Goal: Task Accomplishment & Management: Complete application form

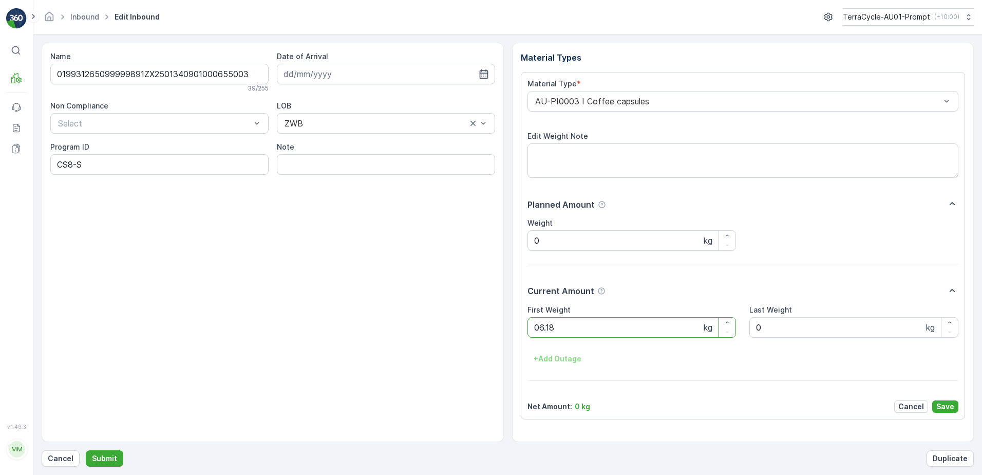
click at [86, 450] on button "Submit" at bounding box center [105, 458] width 38 height 16
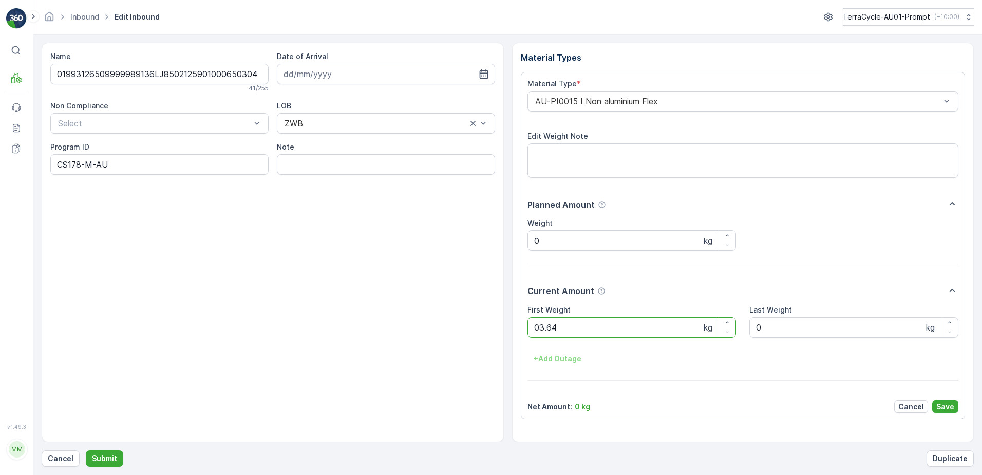
click at [86, 450] on button "Submit" at bounding box center [105, 458] width 38 height 16
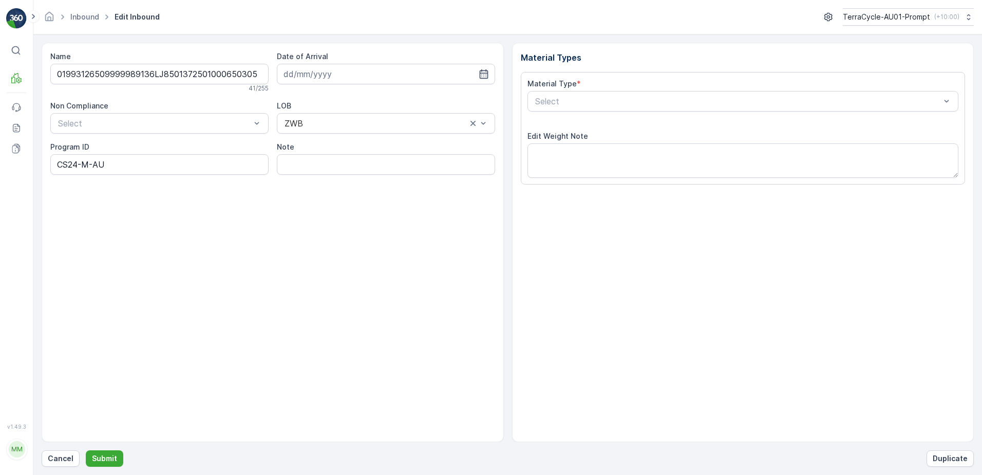
type input "[DATE]"
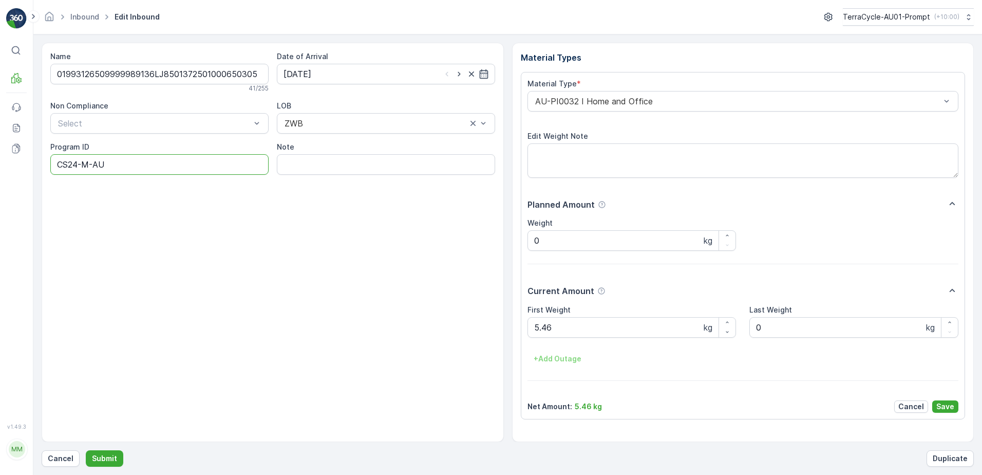
click at [79, 164] on ID "CS24-M-AU" at bounding box center [159, 164] width 218 height 21
type ID "CS178-M-AU"
click at [531, 101] on div "AU-PI0032 I Home and Office" at bounding box center [744, 101] width 432 height 21
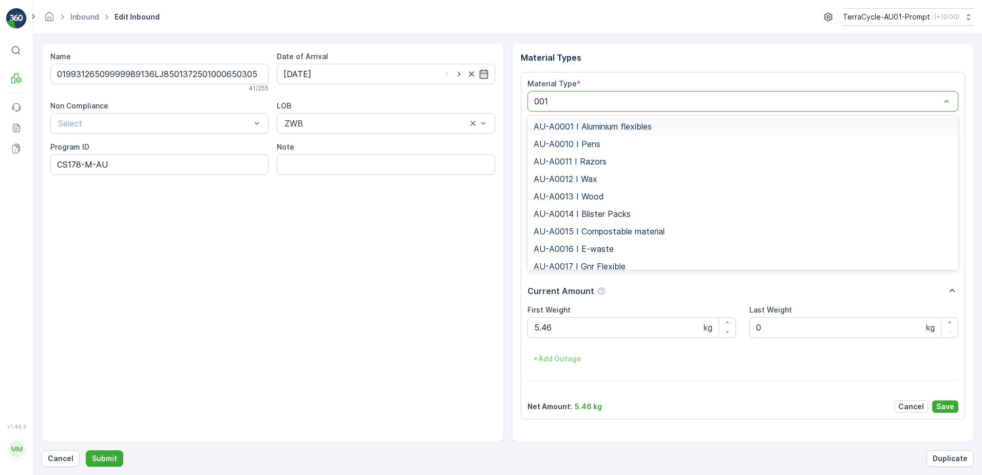
type input "0015"
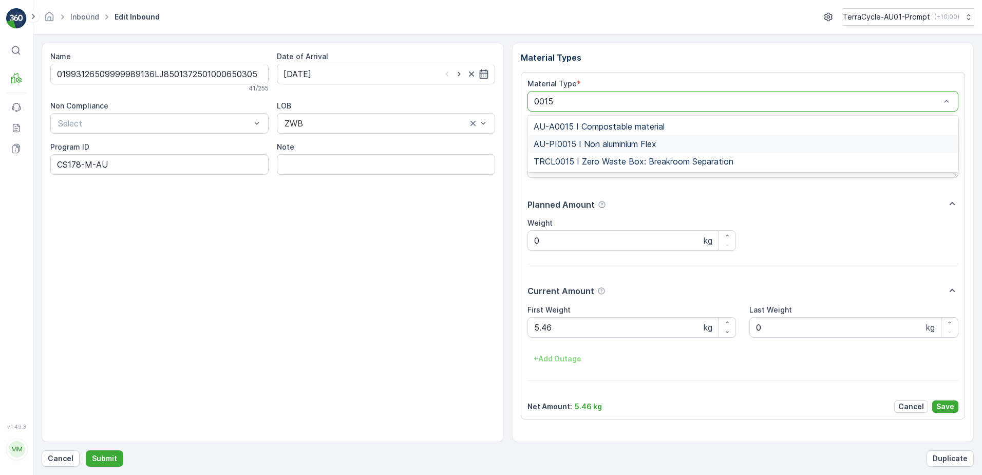
click at [611, 141] on span "AU-PI0015 I Non aluminium Flex" at bounding box center [595, 143] width 123 height 9
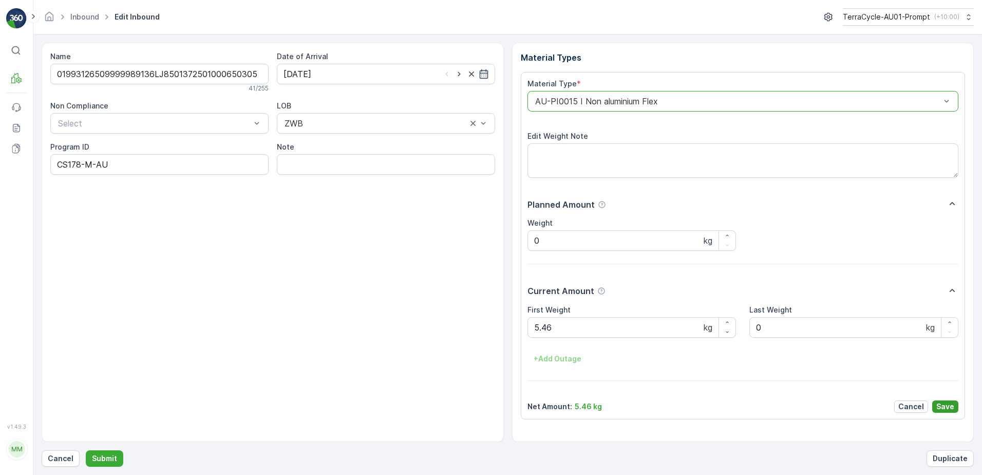
click at [946, 410] on p "Save" at bounding box center [945, 406] width 18 height 10
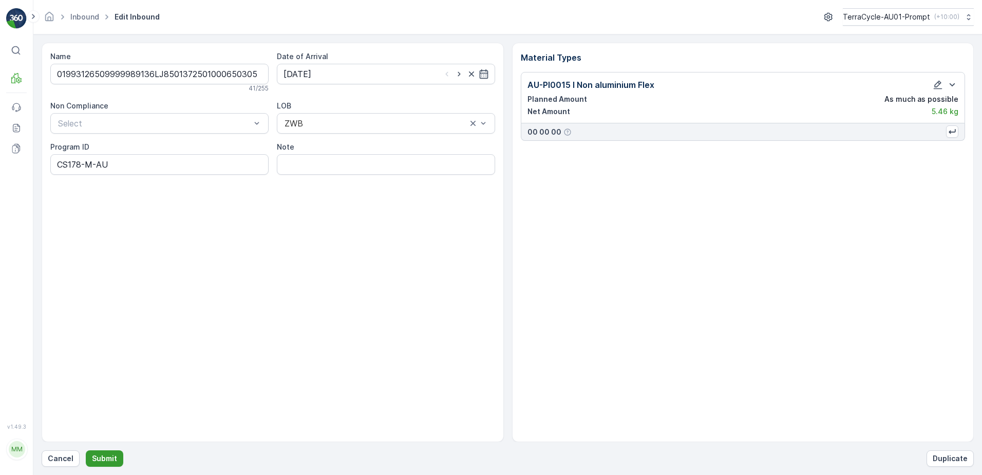
click at [109, 458] on p "Submit" at bounding box center [104, 458] width 25 height 10
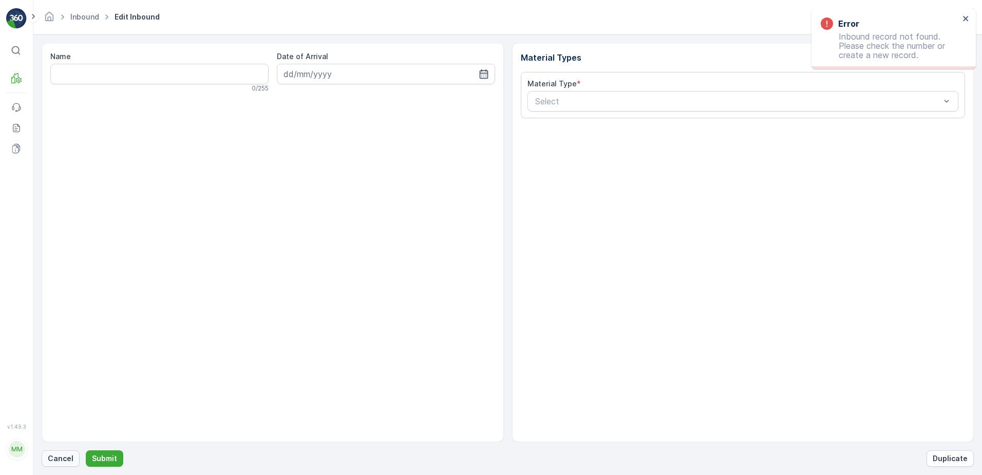
click at [52, 458] on p "Cancel" at bounding box center [61, 458] width 26 height 10
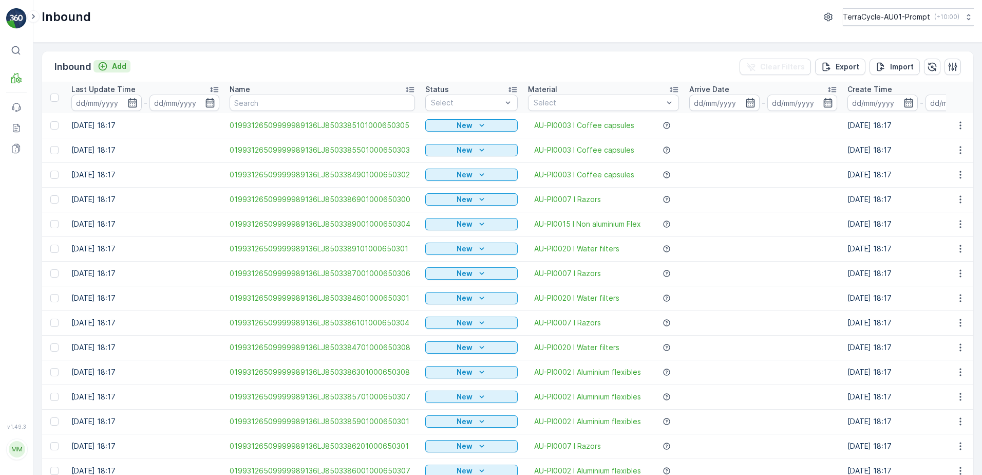
click at [126, 67] on p "Add" at bounding box center [119, 66] width 14 height 10
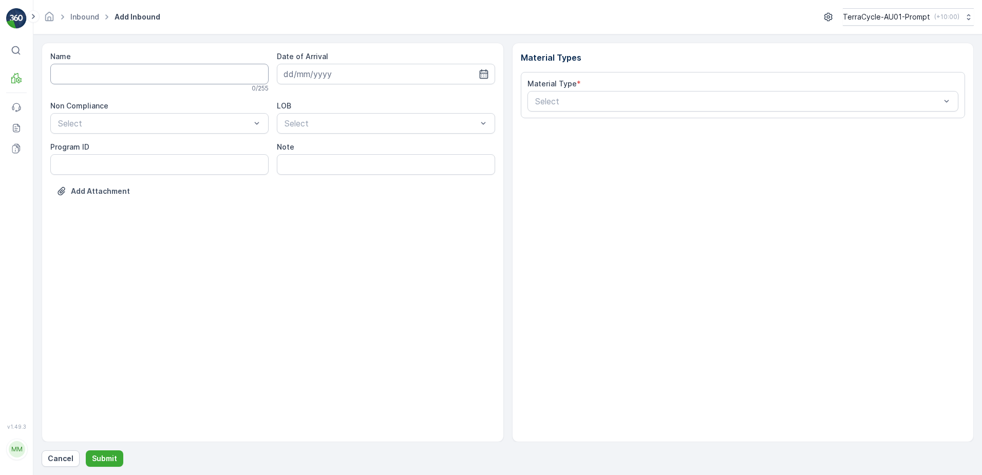
click at [119, 74] on input "Name" at bounding box center [159, 74] width 218 height 21
type input "01993126509999989136LJ8503391401000650307"
click at [86, 450] on button "Submit" at bounding box center [105, 458] width 38 height 16
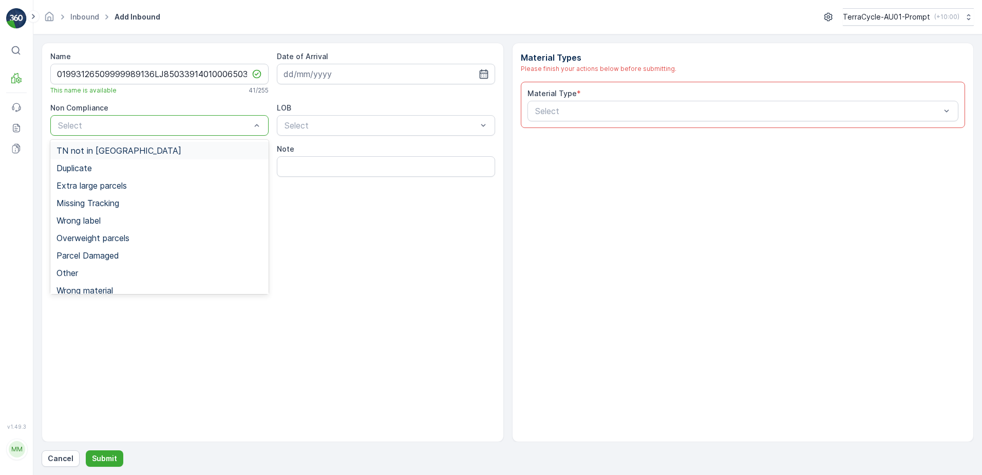
click at [108, 130] on div "Select" at bounding box center [159, 125] width 218 height 21
click at [97, 153] on span "TN not in [GEOGRAPHIC_DATA]" at bounding box center [119, 150] width 125 height 9
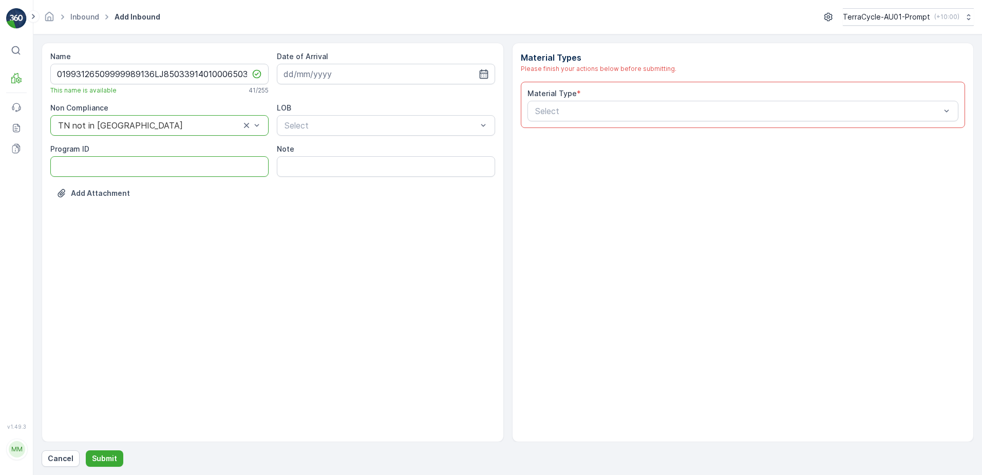
click at [83, 174] on ID "Program ID" at bounding box center [159, 166] width 218 height 21
type ID "1307"
drag, startPoint x: 345, startPoint y: 74, endPoint x: 403, endPoint y: 83, distance: 58.8
click at [348, 74] on input at bounding box center [386, 74] width 218 height 21
click at [318, 156] on div "8" at bounding box center [313, 160] width 16 height 16
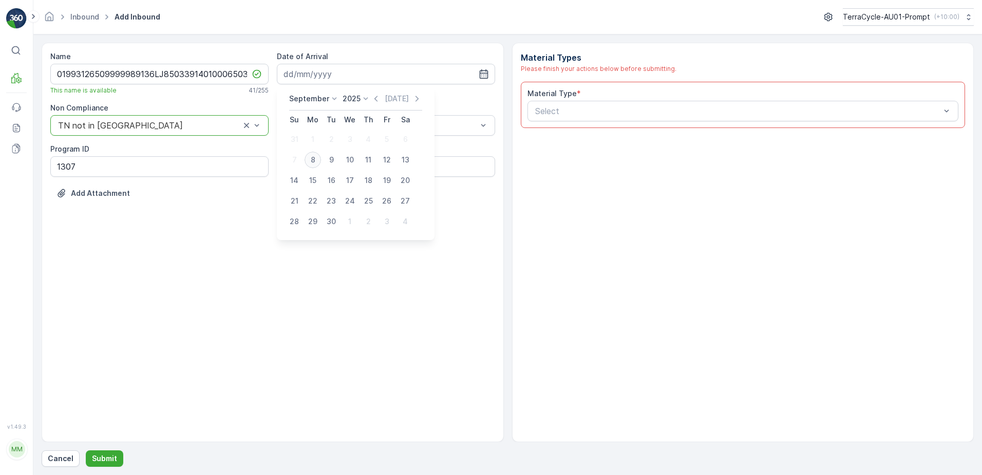
type input "[DATE]"
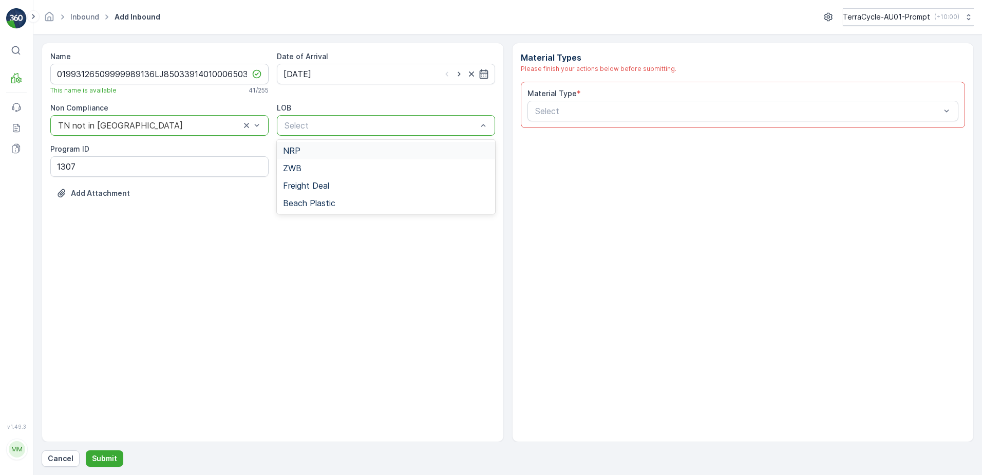
drag, startPoint x: 349, startPoint y: 149, endPoint x: 434, endPoint y: 145, distance: 85.4
click at [366, 147] on div "NRP" at bounding box center [386, 150] width 206 height 9
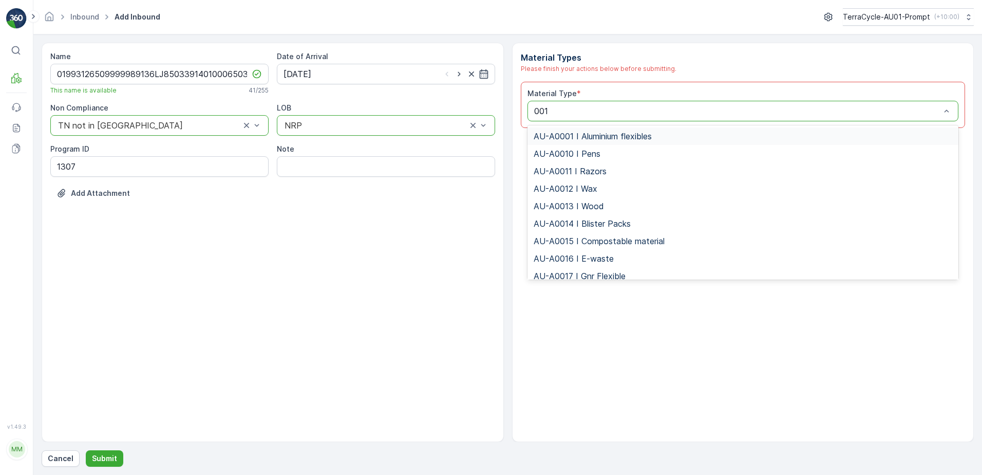
type input "0015"
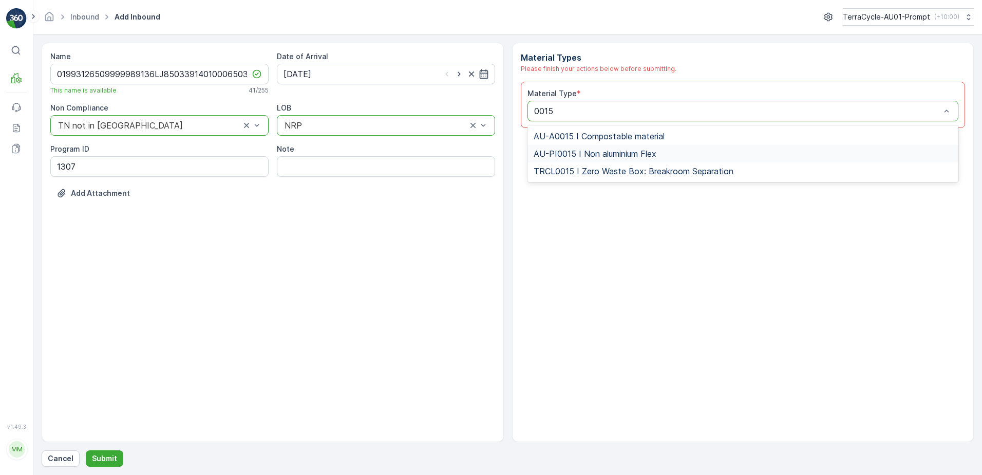
drag, startPoint x: 618, startPoint y: 153, endPoint x: 843, endPoint y: 212, distance: 232.6
click at [621, 152] on span "AU-PI0015 I Non aluminium Flex" at bounding box center [595, 153] width 123 height 9
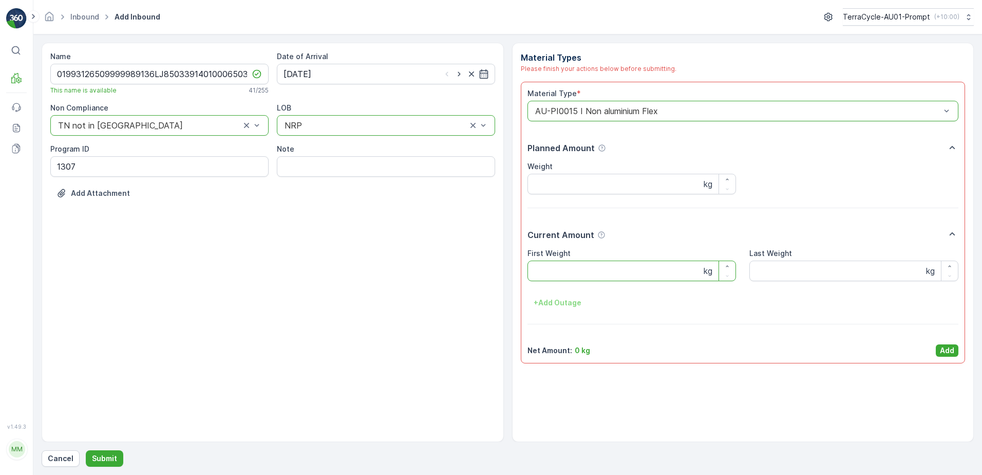
click at [643, 265] on Weight "First Weight" at bounding box center [632, 270] width 209 height 21
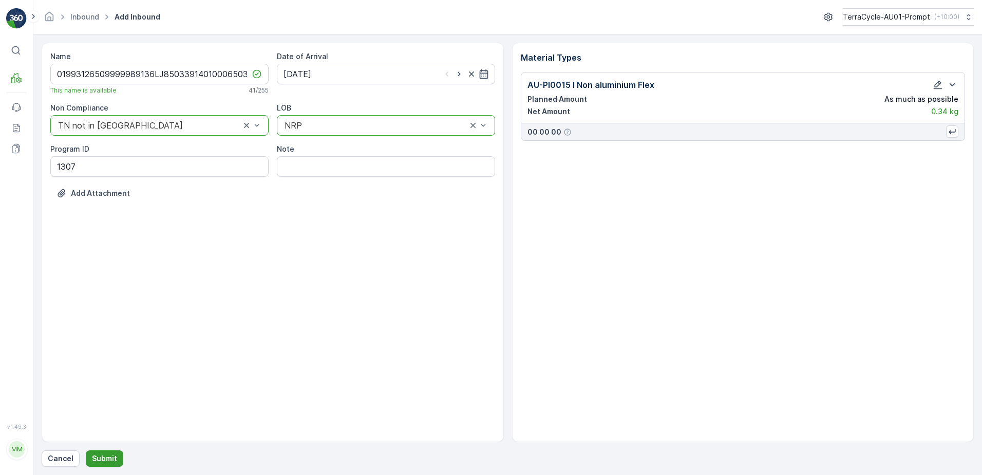
click at [113, 454] on p "Submit" at bounding box center [104, 458] width 25 height 10
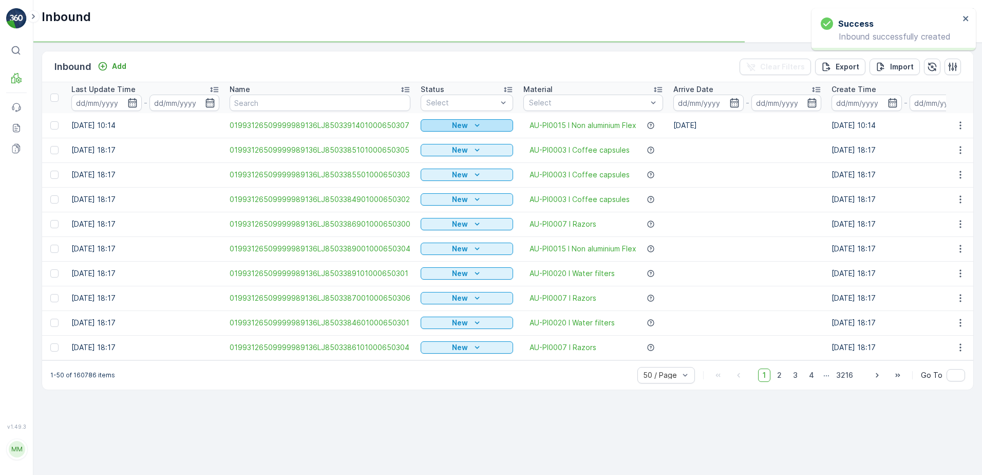
click at [475, 125] on icon "New" at bounding box center [477, 125] width 5 height 3
click at [450, 151] on span "Scanned" at bounding box center [439, 155] width 30 height 10
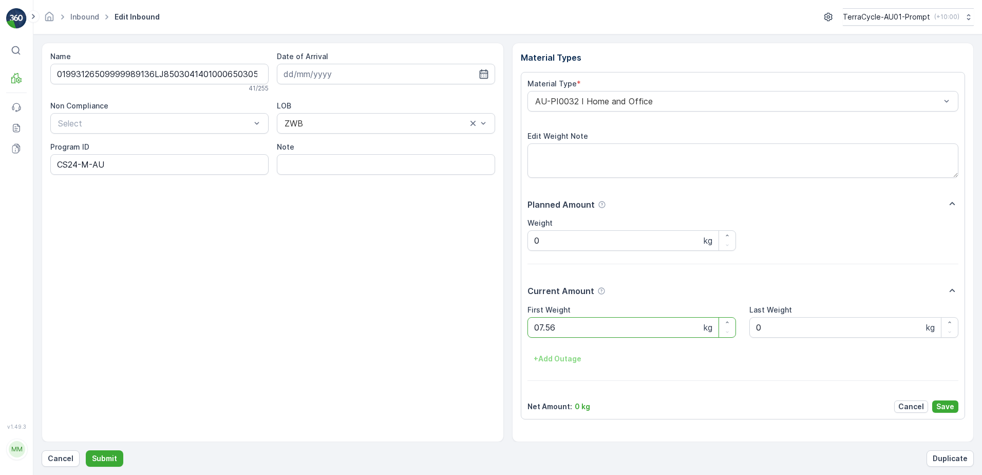
click at [86, 450] on button "Submit" at bounding box center [105, 458] width 38 height 16
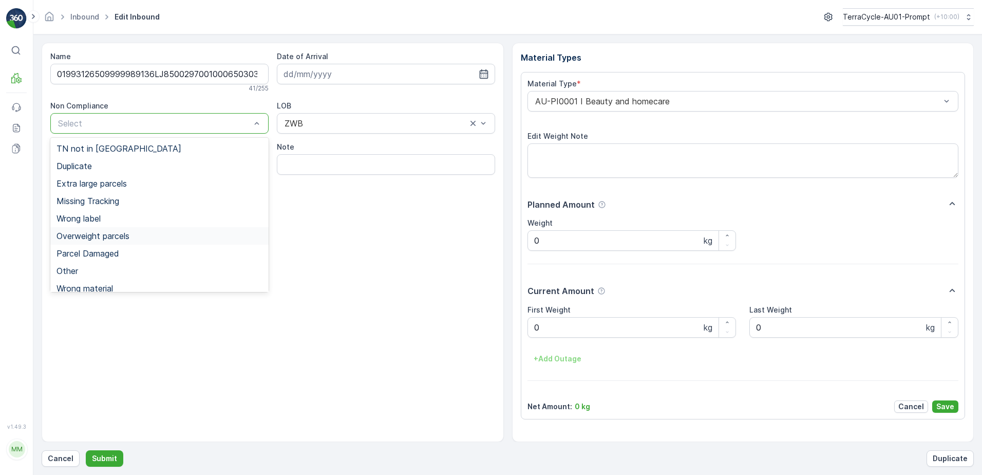
drag, startPoint x: 96, startPoint y: 237, endPoint x: 351, endPoint y: 260, distance: 256.4
click at [97, 237] on span "Overweight parcels" at bounding box center [93, 235] width 73 height 9
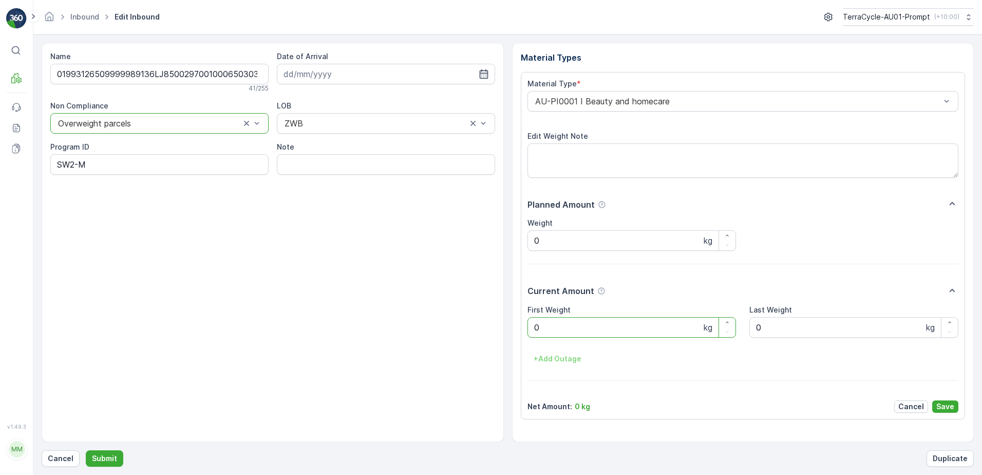
click at [549, 332] on Weight "0" at bounding box center [632, 327] width 209 height 21
click at [86, 450] on button "Submit" at bounding box center [105, 458] width 38 height 16
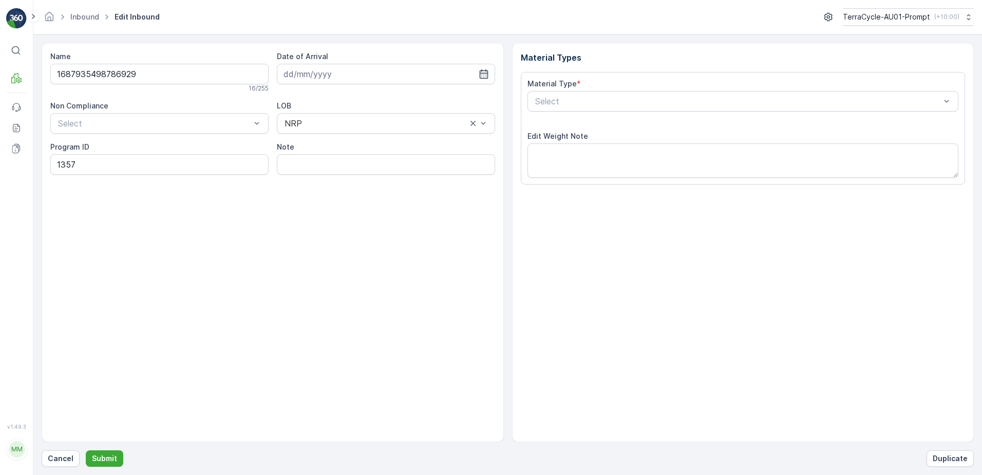
type input "[DATE]"
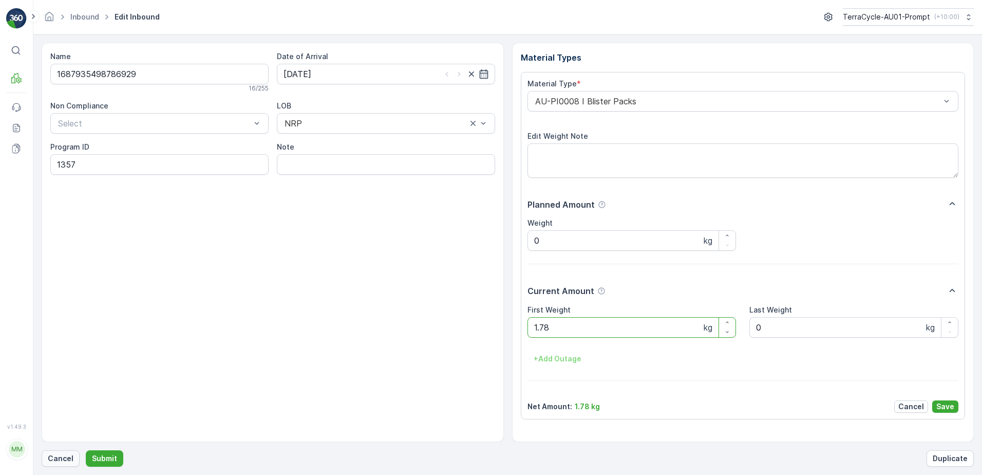
click at [57, 459] on p "Cancel" at bounding box center [61, 458] width 26 height 10
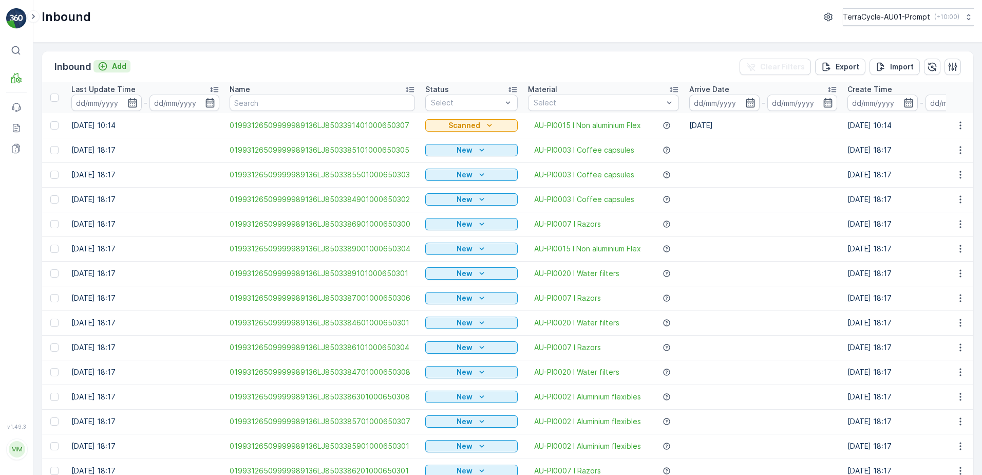
click at [122, 67] on p "Add" at bounding box center [119, 66] width 14 height 10
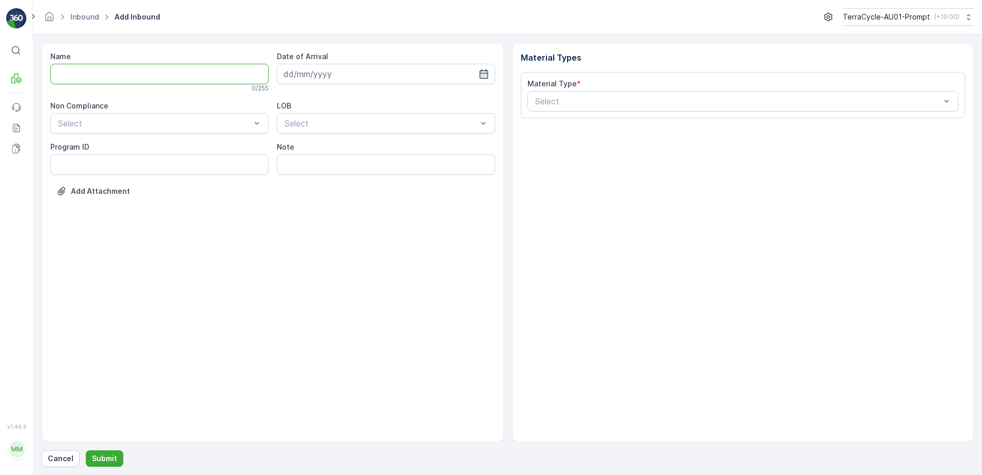
click at [107, 75] on input "Name" at bounding box center [159, 74] width 218 height 21
click at [86, 450] on button "Submit" at bounding box center [105, 458] width 38 height 16
type input "1687935498786929RR"
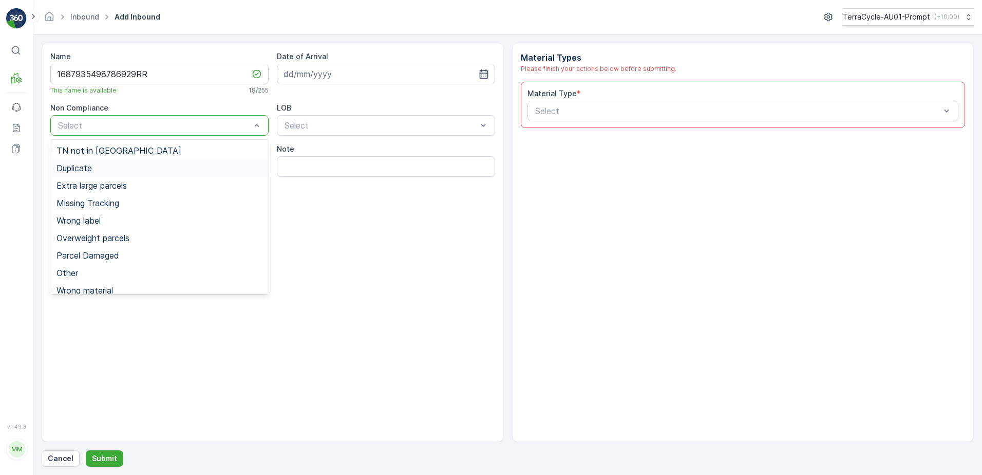
click at [99, 171] on div "Duplicate" at bounding box center [160, 167] width 206 height 9
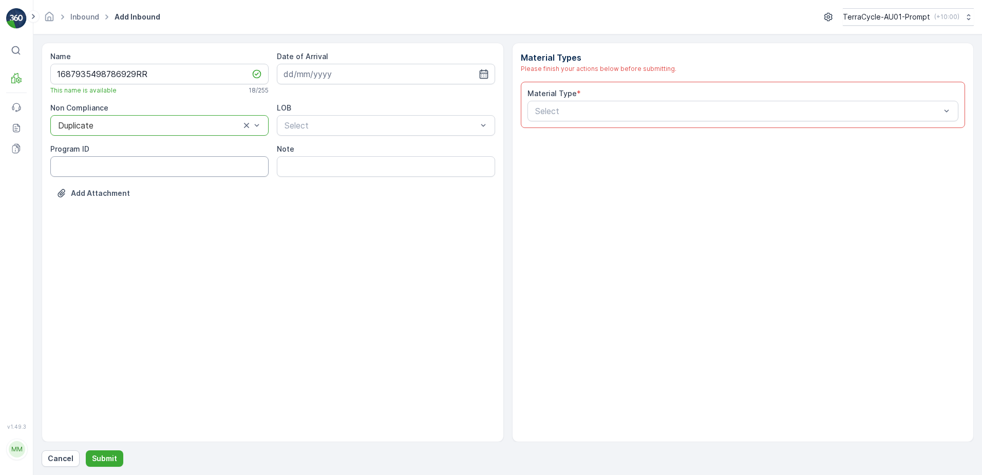
click at [76, 162] on ID "Program ID" at bounding box center [159, 166] width 218 height 21
type ID "1356"
click at [350, 74] on input at bounding box center [386, 74] width 218 height 21
click at [314, 161] on div "8" at bounding box center [313, 160] width 16 height 16
type input "[DATE]"
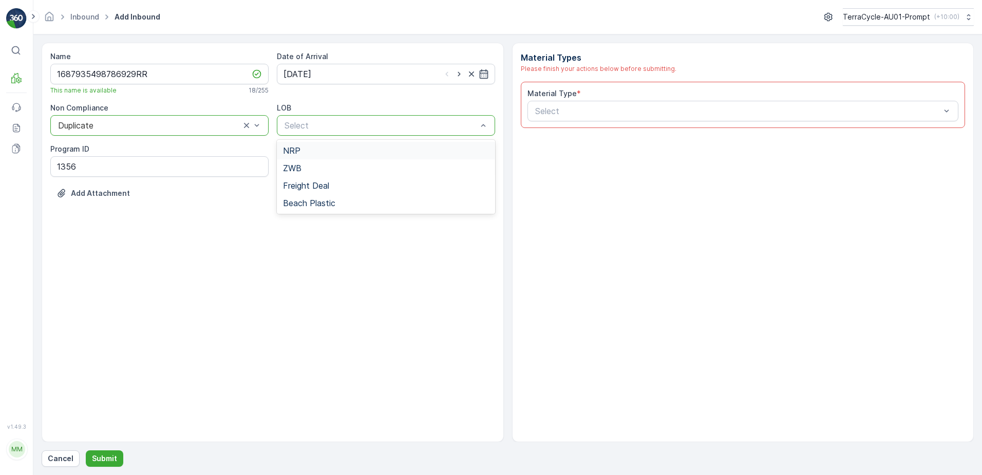
click at [312, 148] on div "NRP" at bounding box center [386, 150] width 206 height 9
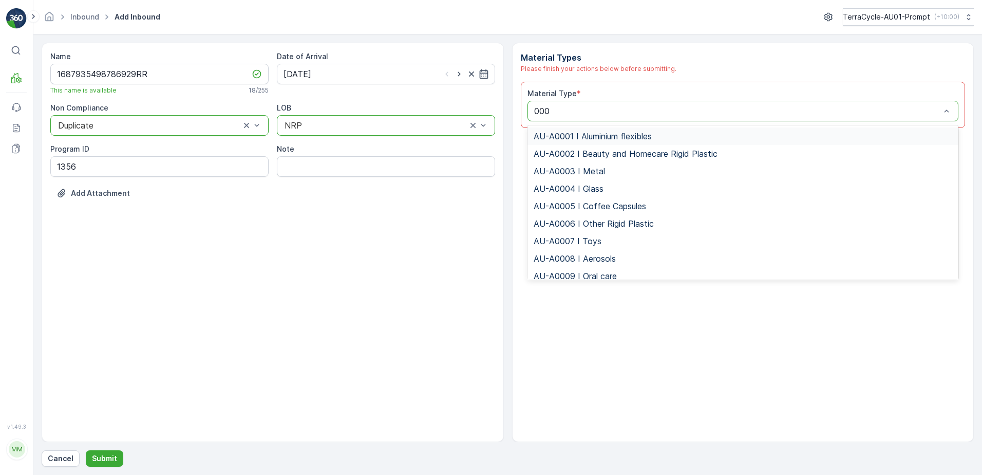
type input "0008"
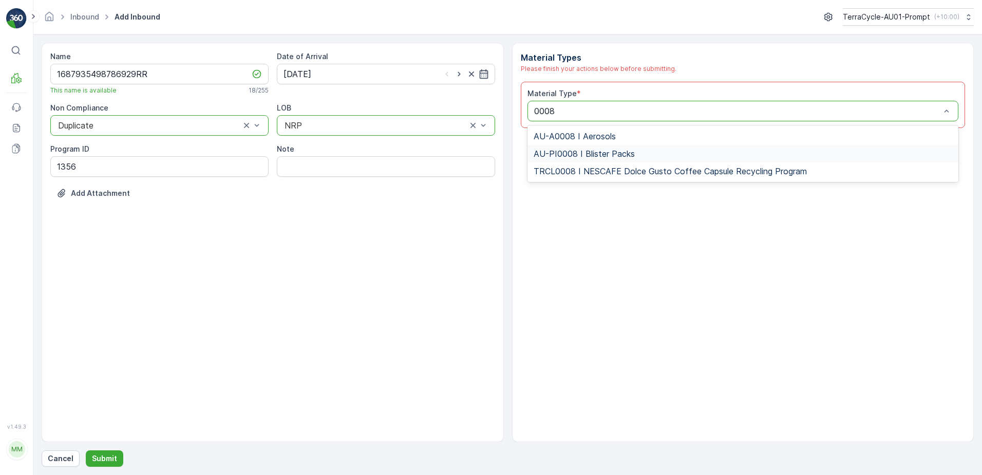
click at [622, 157] on span "AU-PI0008 I Blister Packs" at bounding box center [584, 153] width 101 height 9
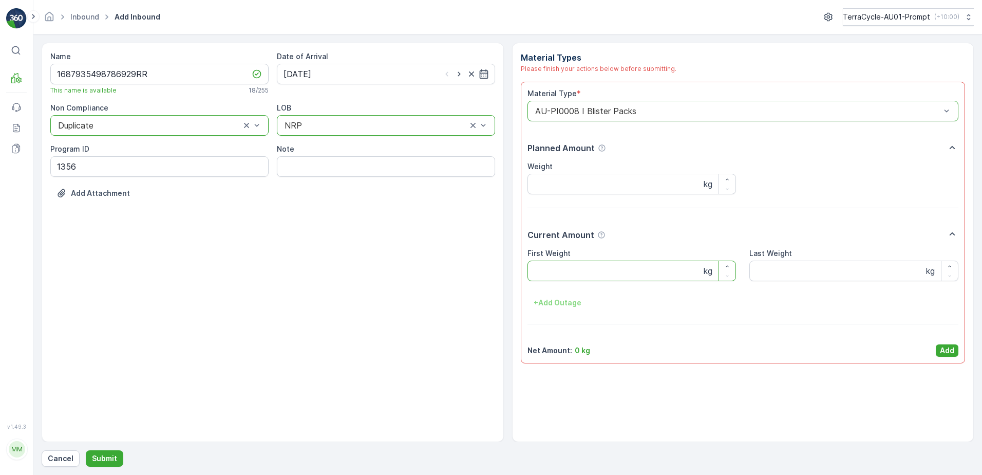
click at [563, 267] on Weight "First Weight" at bounding box center [632, 270] width 209 height 21
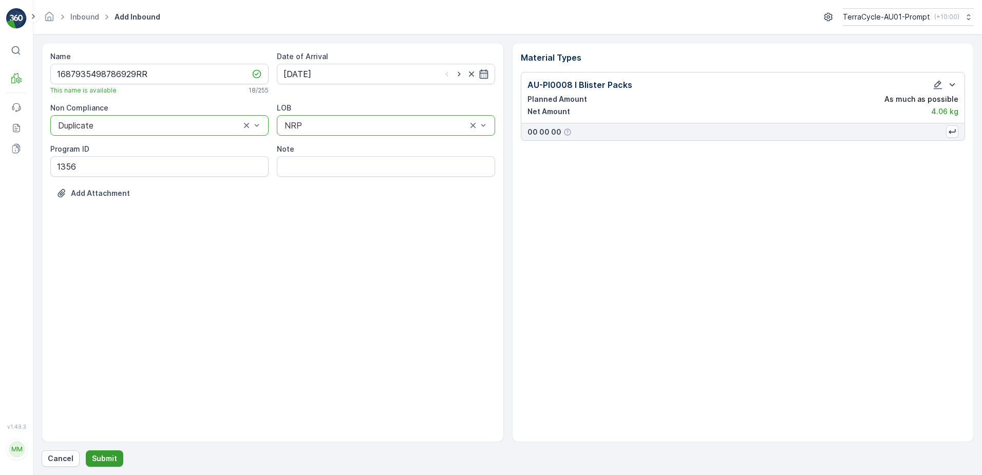
click at [103, 457] on p "Submit" at bounding box center [104, 458] width 25 height 10
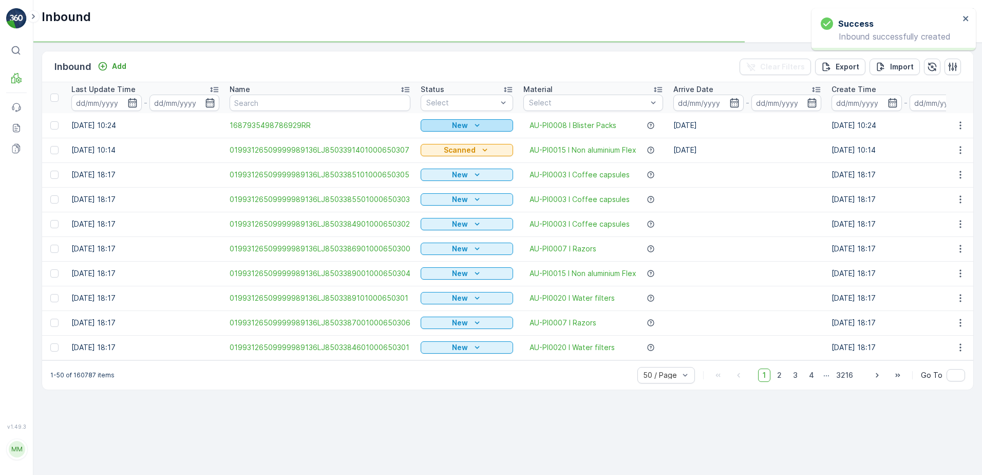
click at [452, 126] on p "New" at bounding box center [460, 125] width 16 height 10
drag, startPoint x: 430, startPoint y: 156, endPoint x: 500, endPoint y: 138, distance: 72.0
click at [430, 156] on span "Scanned" at bounding box center [439, 155] width 30 height 10
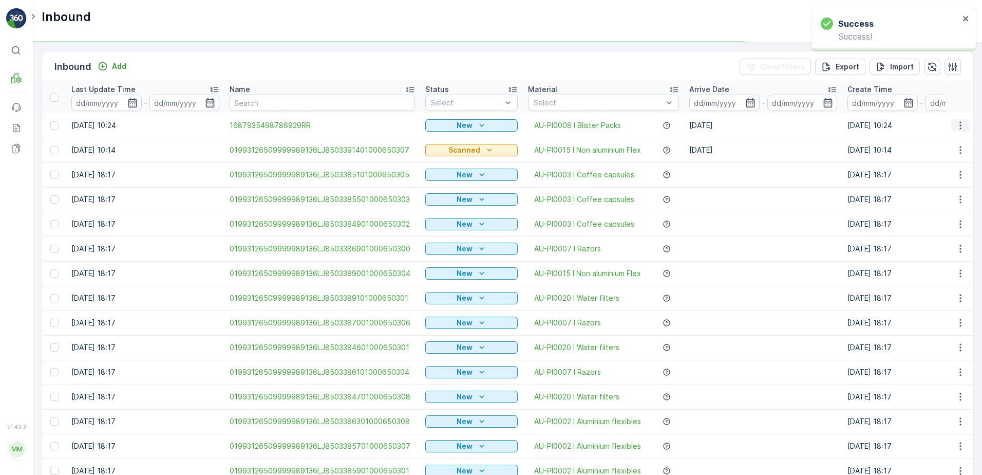
click at [955, 124] on icon "button" at bounding box center [960, 125] width 10 height 10
click at [918, 195] on td "[DATE] 18:17" at bounding box center [921, 199] width 158 height 25
click at [957, 128] on icon "button" at bounding box center [960, 125] width 10 height 10
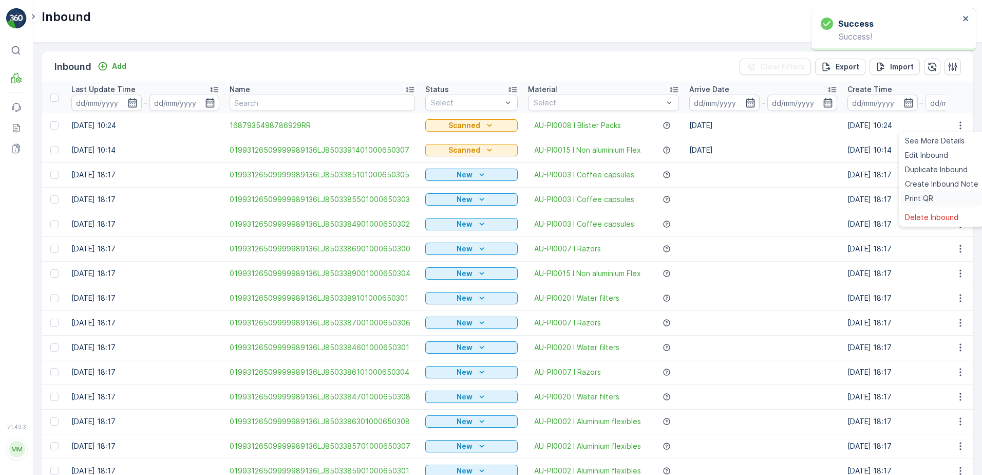
click at [923, 200] on span "Print QR" at bounding box center [919, 198] width 28 height 10
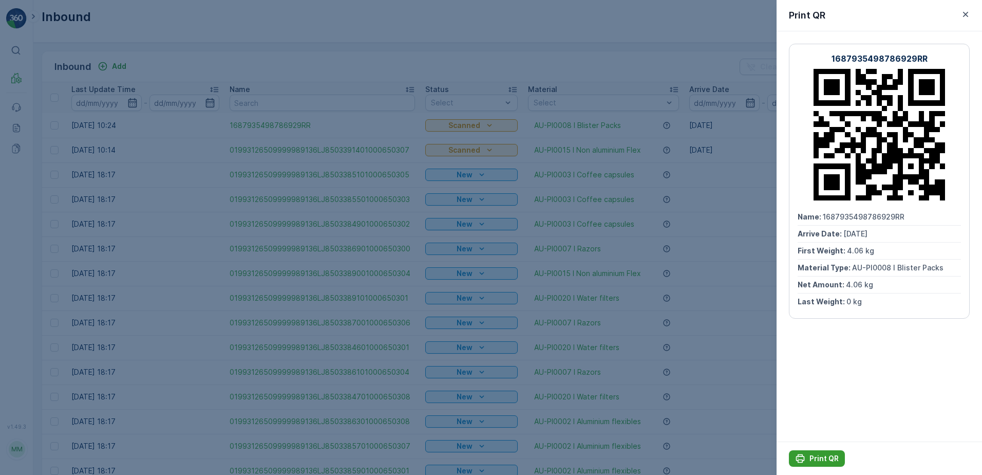
click at [812, 455] on p "Print QR" at bounding box center [824, 458] width 29 height 10
click at [967, 15] on icon "button" at bounding box center [965, 14] width 5 height 5
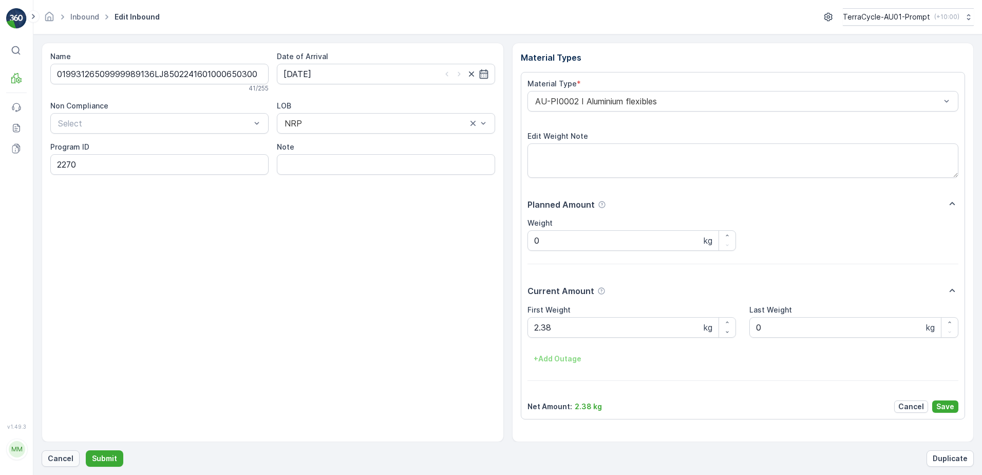
click at [67, 459] on p "Cancel" at bounding box center [61, 458] width 26 height 10
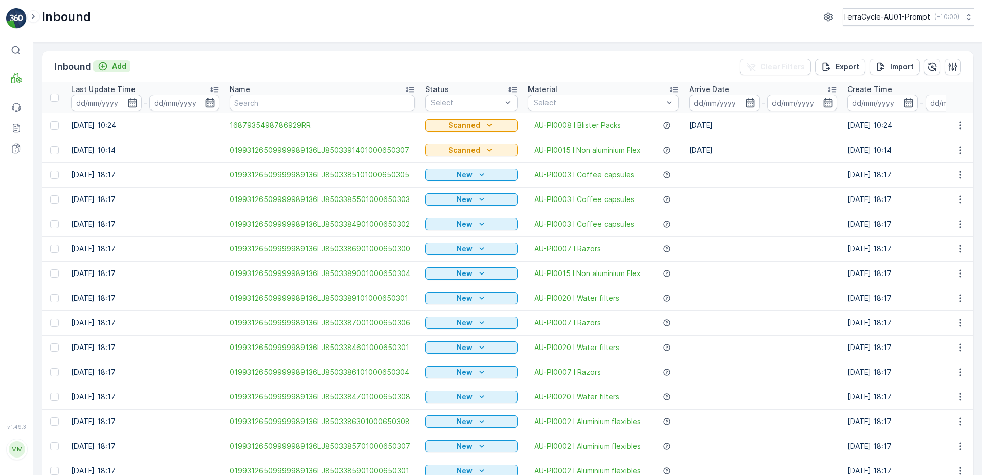
click at [118, 68] on p "Add" at bounding box center [119, 66] width 14 height 10
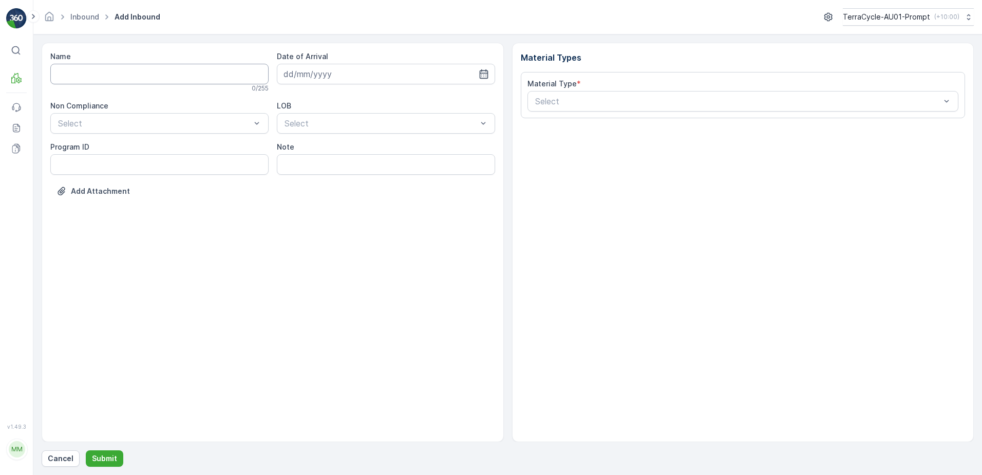
click at [110, 80] on input "Name" at bounding box center [159, 74] width 218 height 21
click at [86, 450] on button "Submit" at bounding box center [105, 458] width 38 height 16
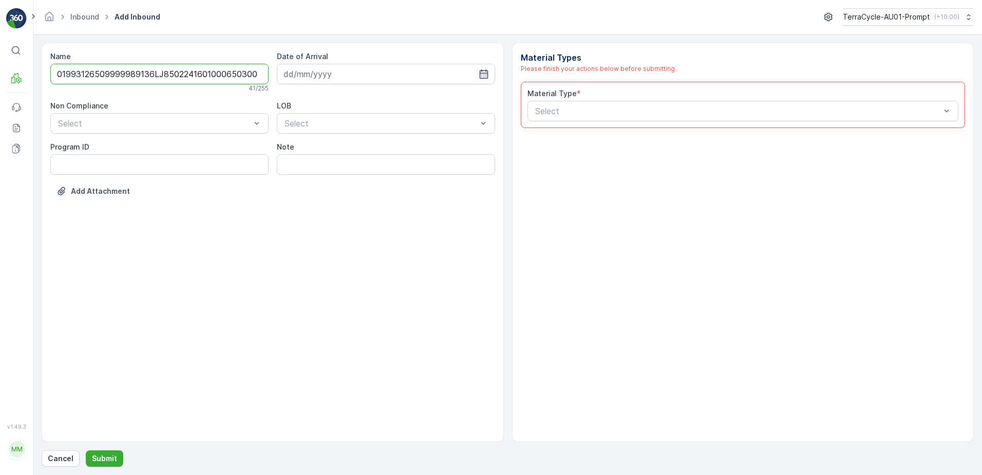
scroll to position [0, 1]
click at [249, 72] on input "01993126509999989136LJ8502241601000650300" at bounding box center [159, 74] width 218 height 21
type input "01993126509999989136LJ8502241601000650300F"
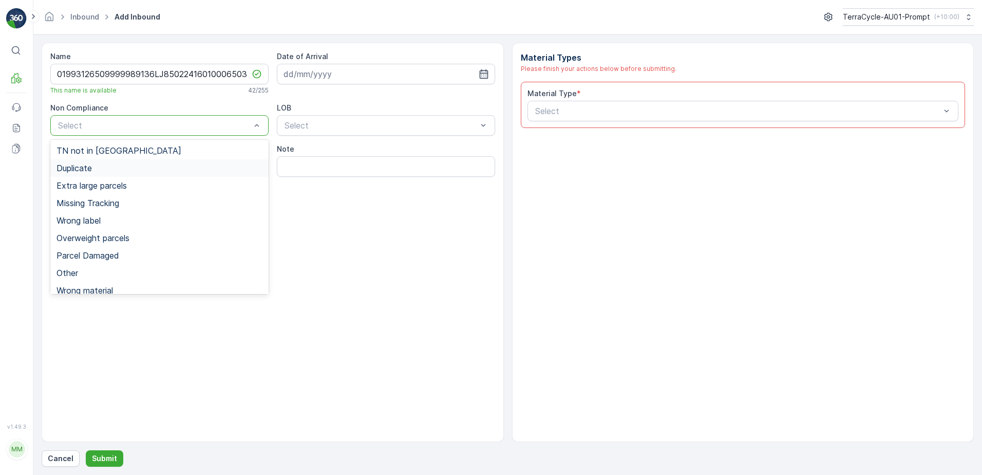
click at [92, 171] on span "Duplicate" at bounding box center [74, 167] width 35 height 9
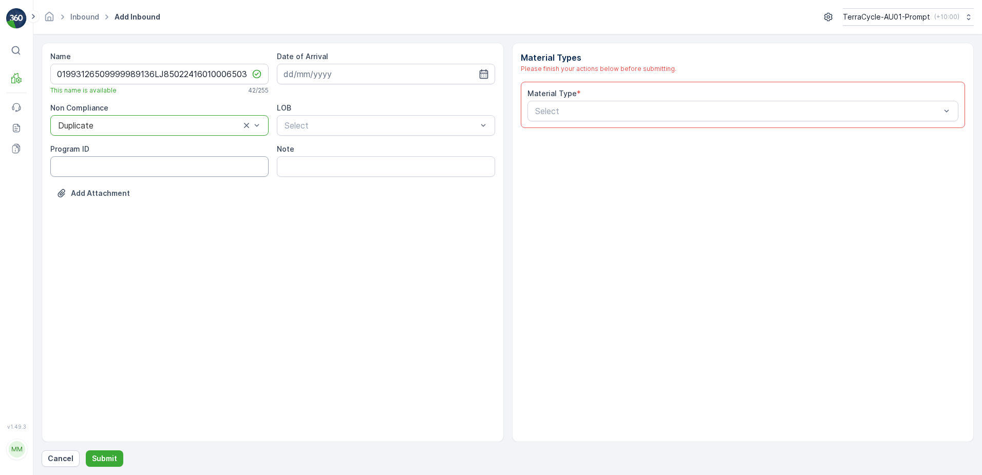
click at [63, 173] on ID "Program ID" at bounding box center [159, 166] width 218 height 21
type ID "2270"
drag, startPoint x: 349, startPoint y: 71, endPoint x: 411, endPoint y: 74, distance: 61.7
click at [352, 71] on input at bounding box center [386, 74] width 218 height 21
click at [309, 161] on div "8" at bounding box center [313, 160] width 16 height 16
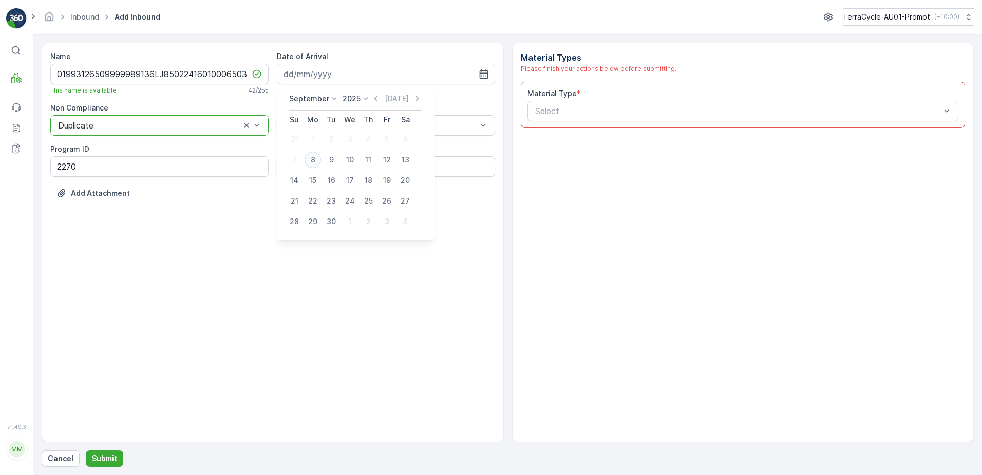
type input "[DATE]"
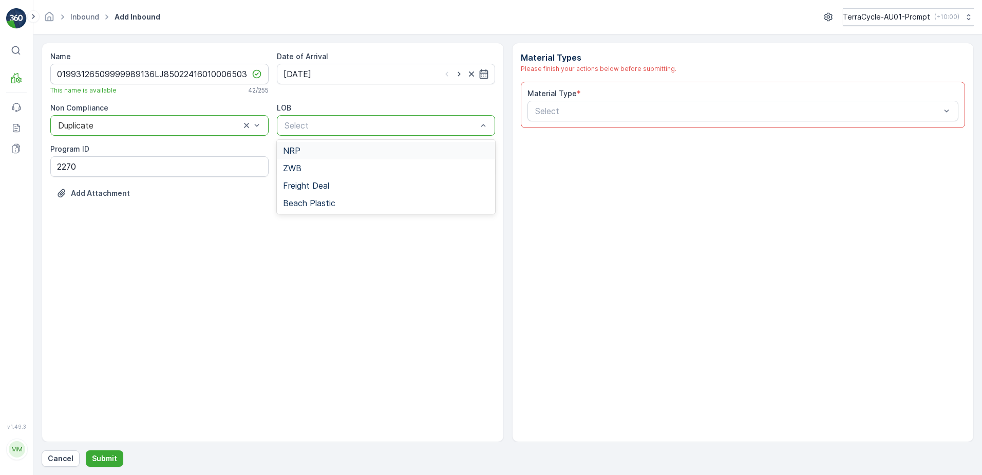
drag, startPoint x: 302, startPoint y: 154, endPoint x: 440, endPoint y: 133, distance: 139.8
click at [313, 154] on div "NRP" at bounding box center [386, 150] width 206 height 9
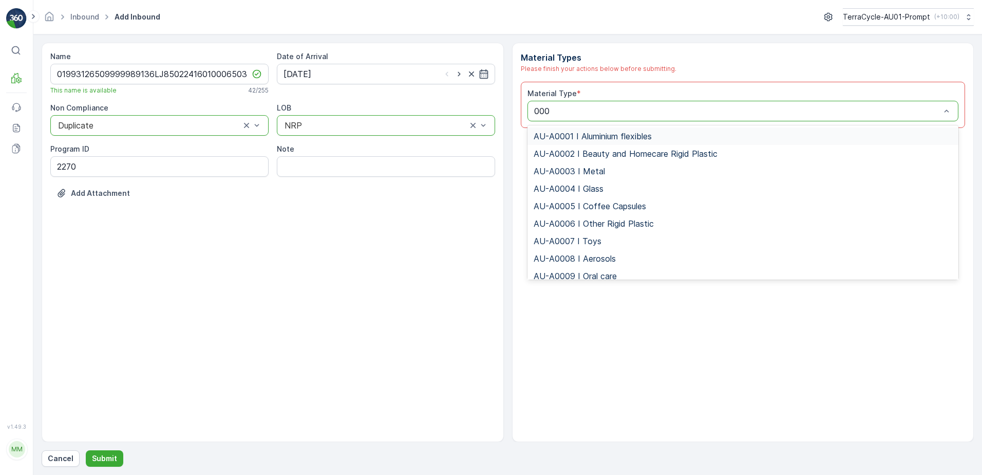
type input "0002"
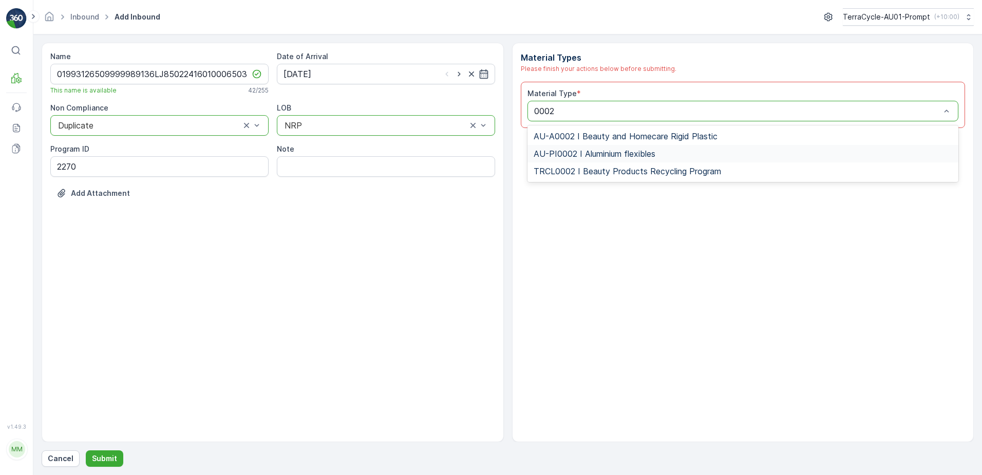
drag, startPoint x: 613, startPoint y: 154, endPoint x: 627, endPoint y: 154, distance: 13.9
click at [624, 154] on span "AU-PI0002 I Aluminium flexibles" at bounding box center [595, 153] width 122 height 9
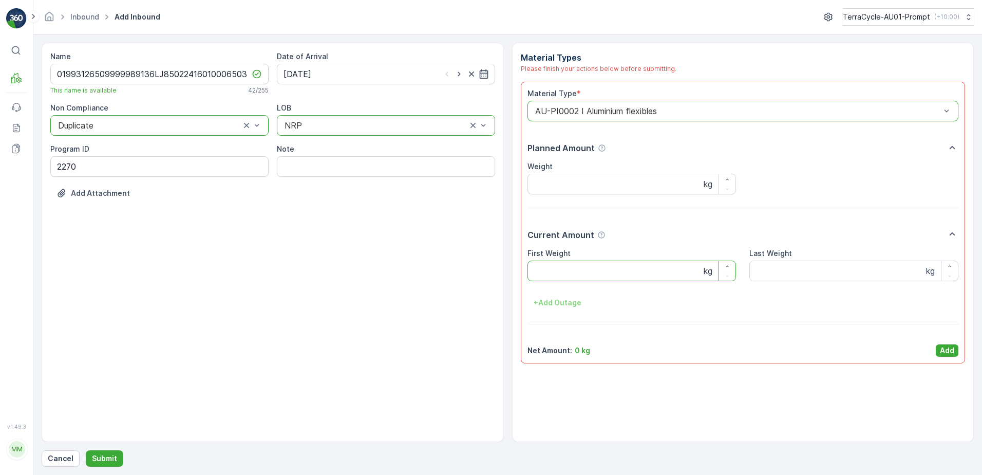
click at [549, 264] on Weight "First Weight" at bounding box center [632, 270] width 209 height 21
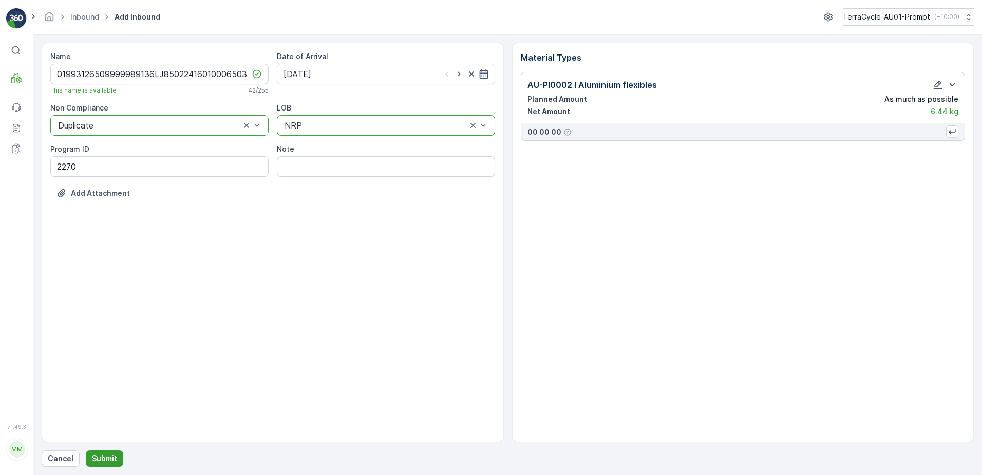
click at [105, 454] on p "Submit" at bounding box center [104, 458] width 25 height 10
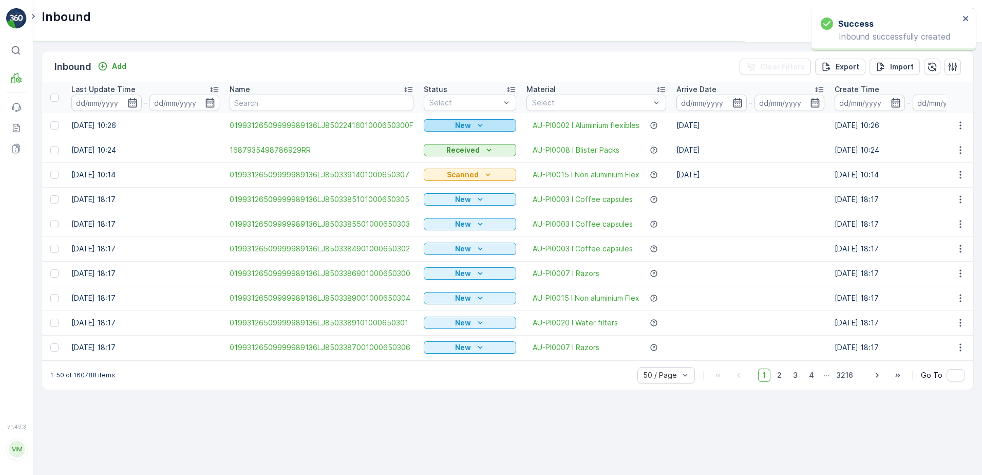
click at [435, 125] on div "New" at bounding box center [470, 125] width 84 height 10
drag, startPoint x: 427, startPoint y: 154, endPoint x: 571, endPoint y: 153, distance: 143.8
click at [431, 154] on span "Scanned" at bounding box center [442, 155] width 30 height 10
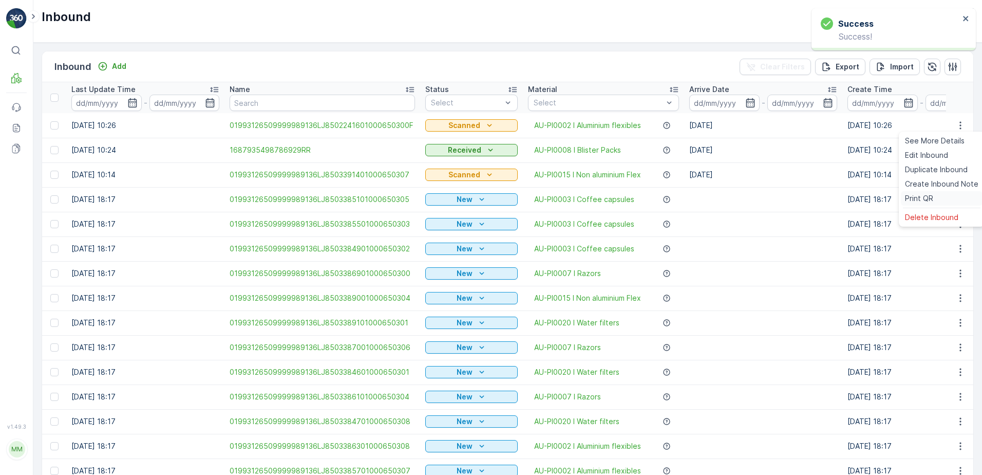
click at [925, 198] on span "Print QR" at bounding box center [919, 198] width 28 height 10
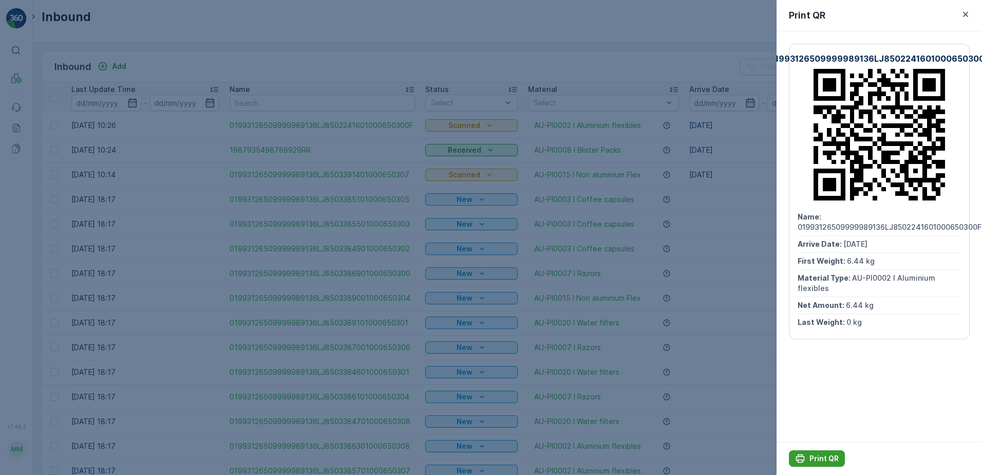
click at [803, 455] on icon "Print QR" at bounding box center [800, 458] width 9 height 9
drag, startPoint x: 965, startPoint y: 17, endPoint x: 964, endPoint y: 12, distance: 5.2
click at [965, 16] on icon "button" at bounding box center [966, 14] width 10 height 10
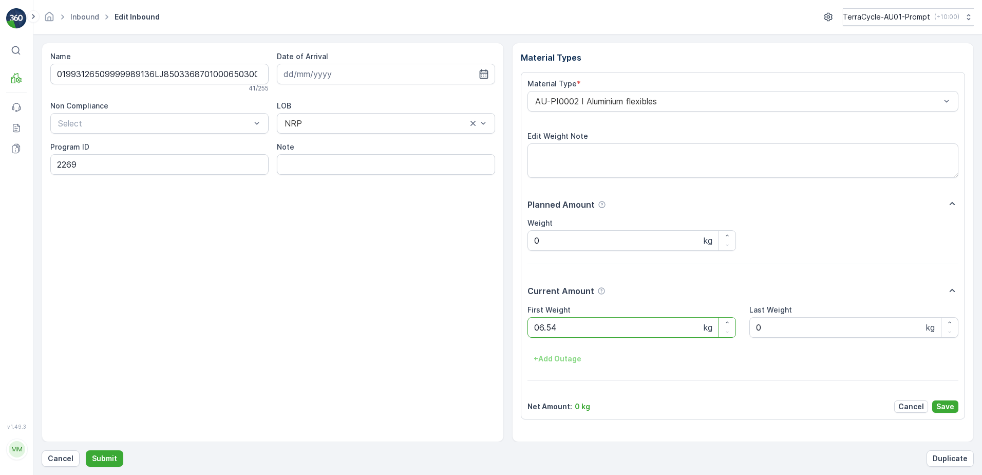
click at [86, 450] on button "Submit" at bounding box center [105, 458] width 38 height 16
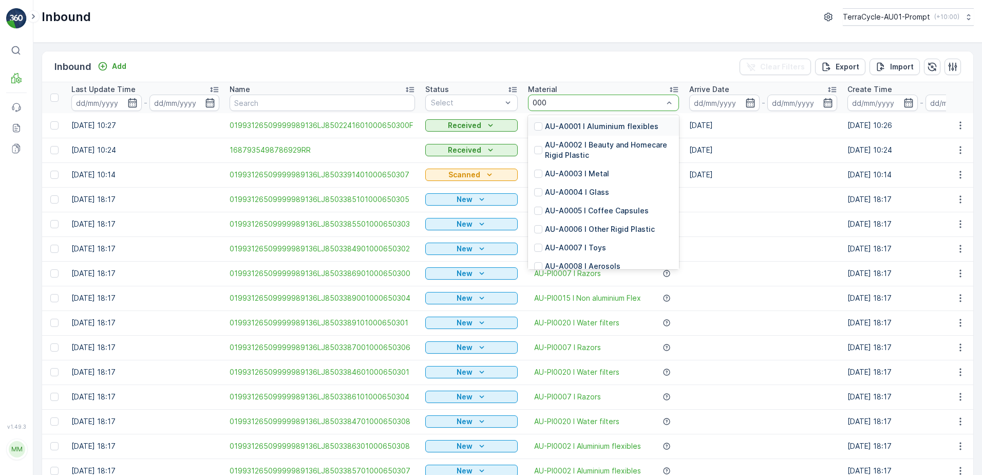
type input "0002"
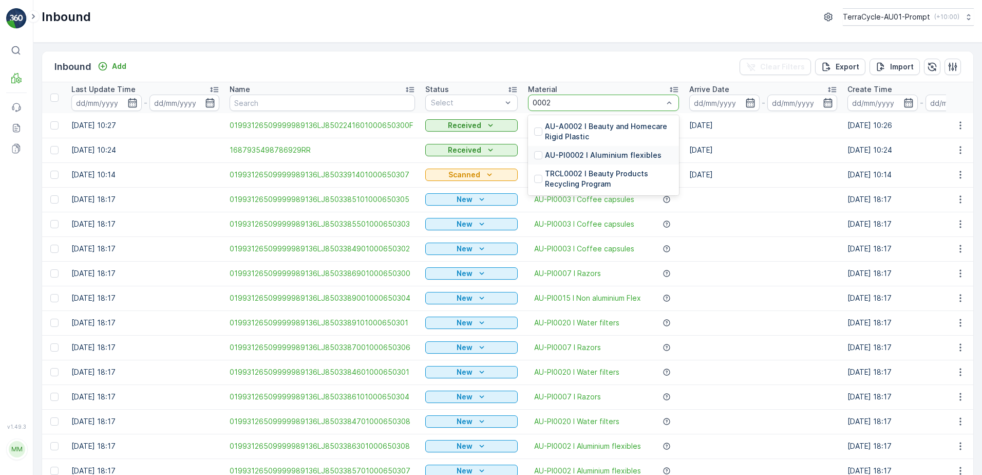
click at [627, 156] on p "AU-PI0002 I Aluminium flexibles" at bounding box center [603, 155] width 117 height 10
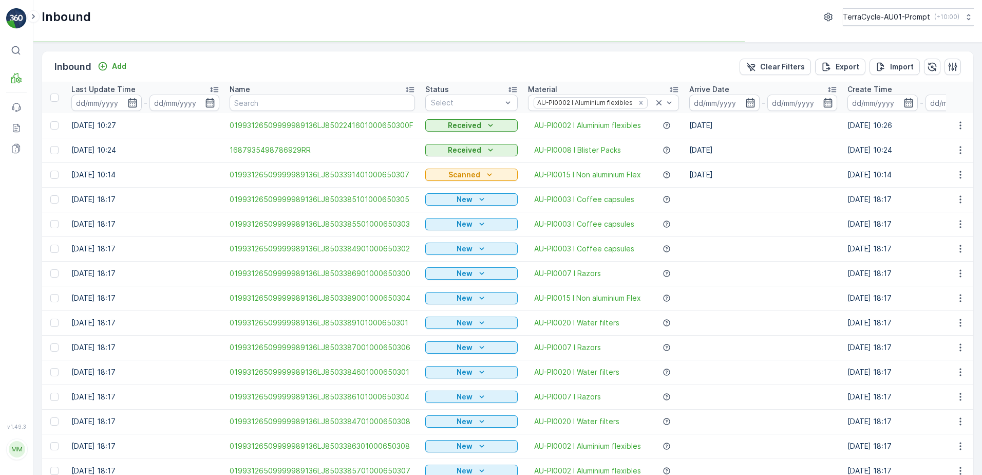
drag, startPoint x: 477, startPoint y: 137, endPoint x: 586, endPoint y: 135, distance: 108.9
click at [480, 136] on td "Received" at bounding box center [471, 125] width 103 height 25
click at [454, 91] on div "Status" at bounding box center [471, 89] width 92 height 10
click at [456, 138] on span "Scanned" at bounding box center [447, 142] width 30 height 8
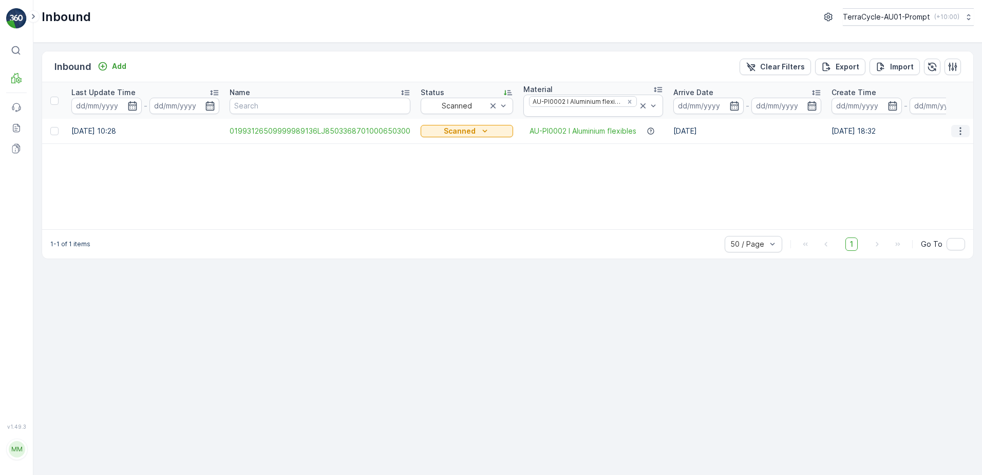
click at [963, 132] on icon "button" at bounding box center [960, 131] width 10 height 10
click at [940, 205] on div "Print QR" at bounding box center [942, 204] width 82 height 14
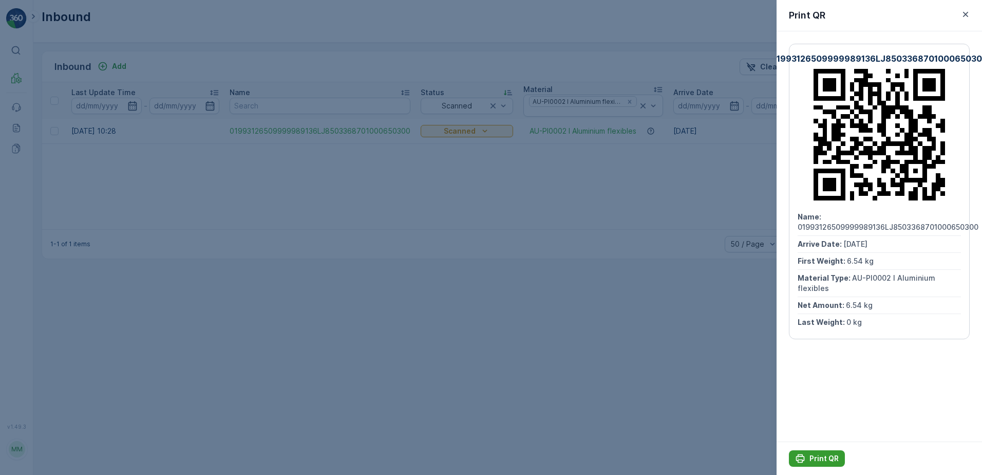
click at [818, 456] on p "Print QR" at bounding box center [824, 458] width 29 height 10
click at [968, 12] on icon "button" at bounding box center [966, 14] width 10 height 10
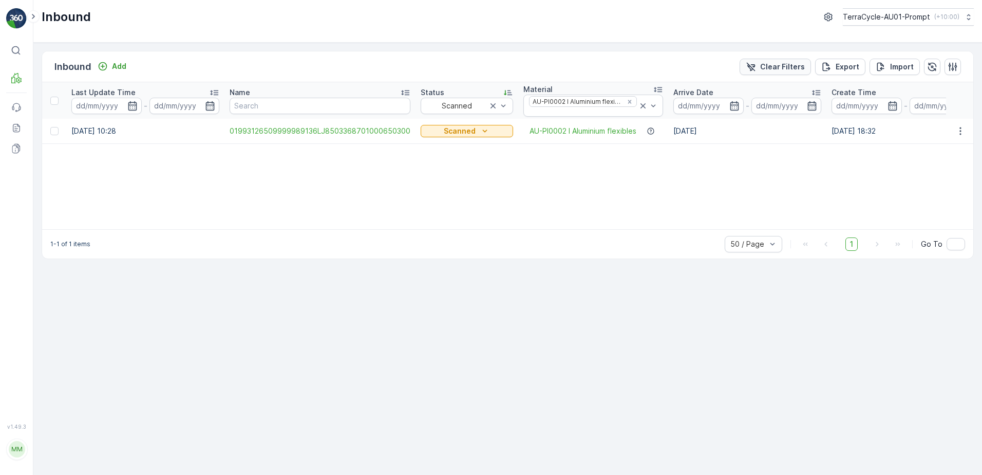
click at [804, 66] on p "Clear Filters" at bounding box center [782, 67] width 45 height 10
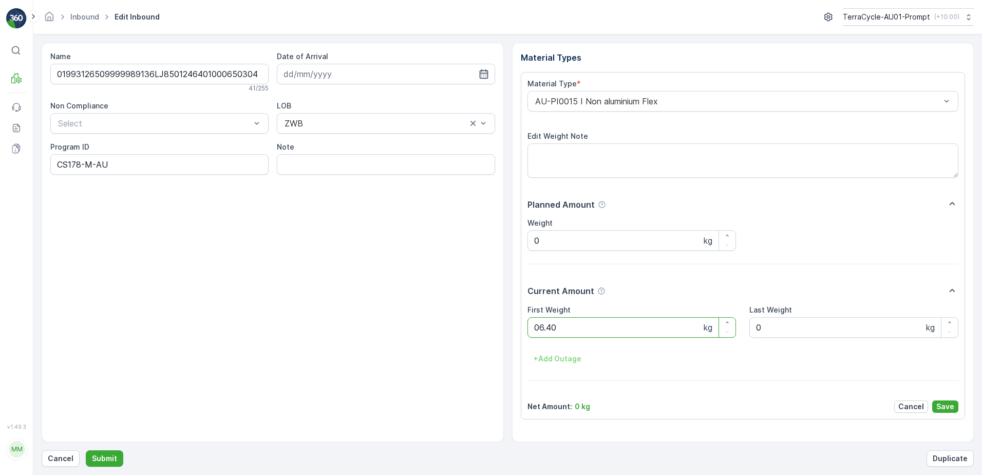
click at [86, 450] on button "Submit" at bounding box center [105, 458] width 38 height 16
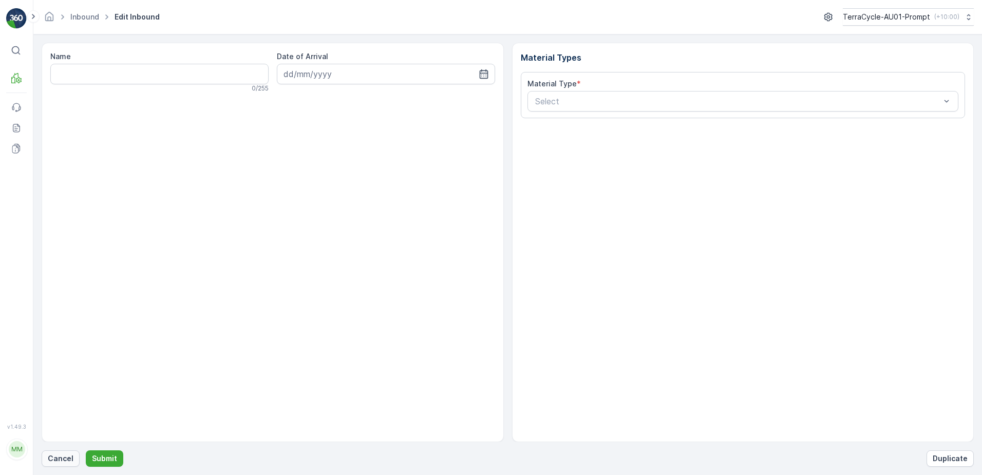
click at [72, 452] on button "Cancel" at bounding box center [61, 458] width 38 height 16
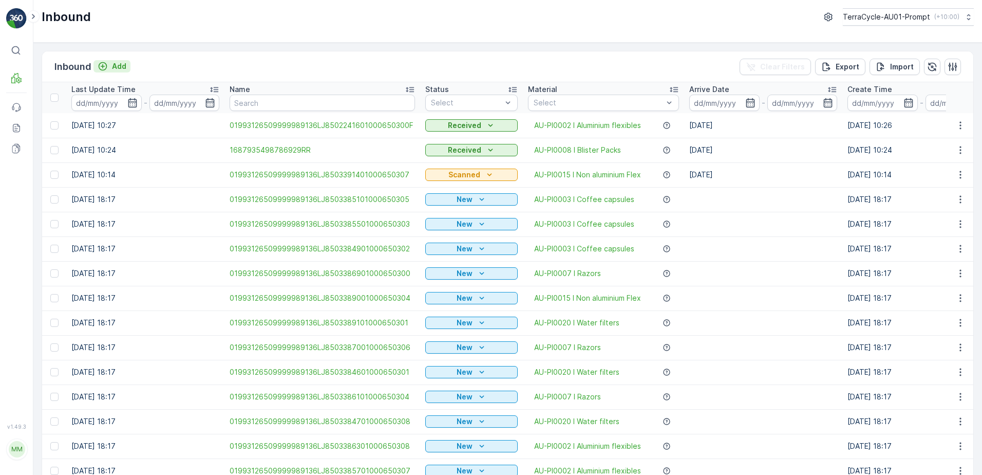
click at [120, 68] on p "Add" at bounding box center [119, 66] width 14 height 10
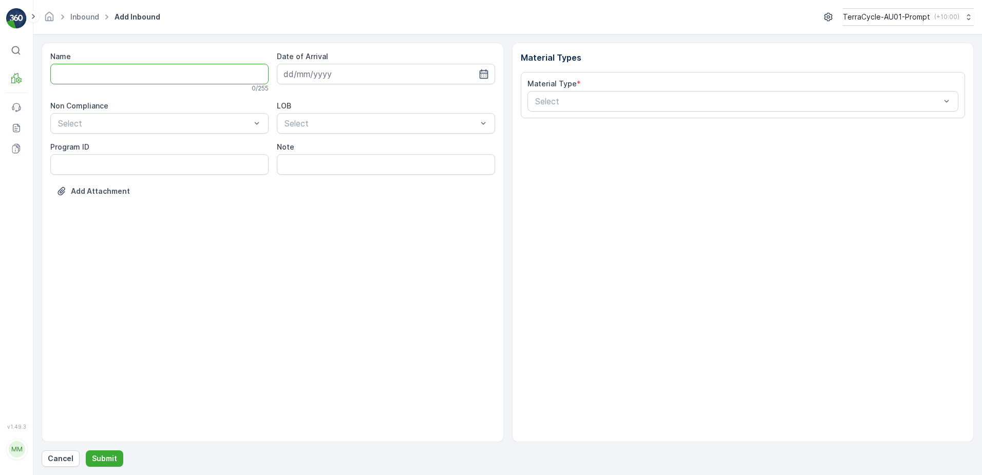
click at [114, 74] on input "Name" at bounding box center [159, 74] width 218 height 21
type input "01993126509999989136LJ8502205501000650301"
click at [86, 450] on button "Submit" at bounding box center [105, 458] width 38 height 16
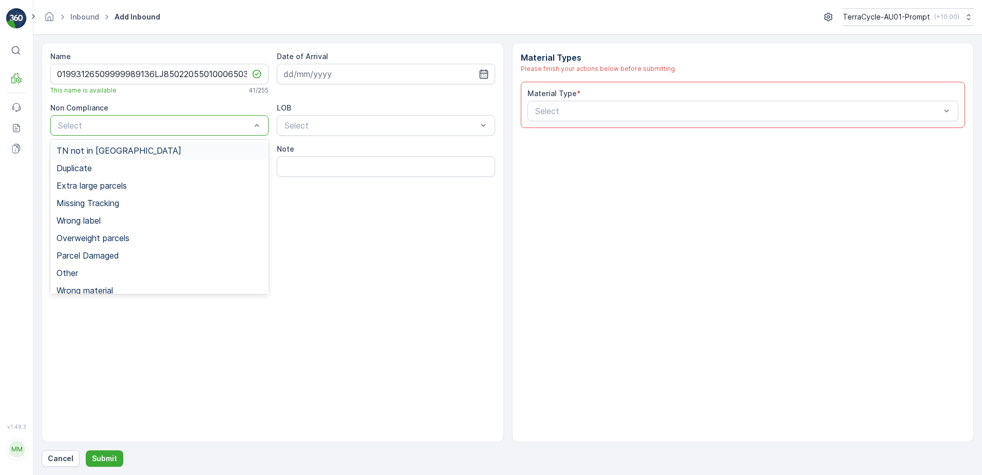
click at [129, 147] on div "TN not in [GEOGRAPHIC_DATA]" at bounding box center [160, 150] width 206 height 9
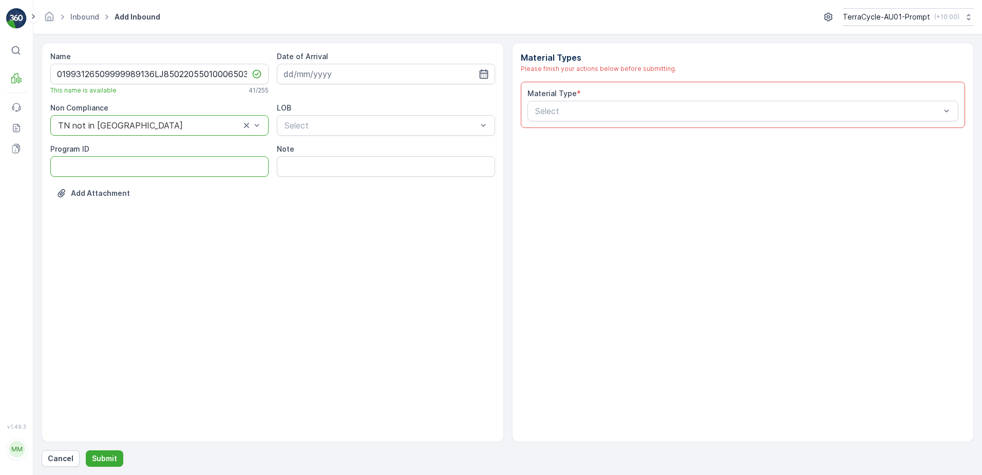
click at [96, 165] on ID "Program ID" at bounding box center [159, 166] width 218 height 21
type ID "CS8-S"
click at [333, 73] on input at bounding box center [386, 74] width 218 height 21
click at [308, 165] on div "8" at bounding box center [313, 160] width 16 height 16
type input "[DATE]"
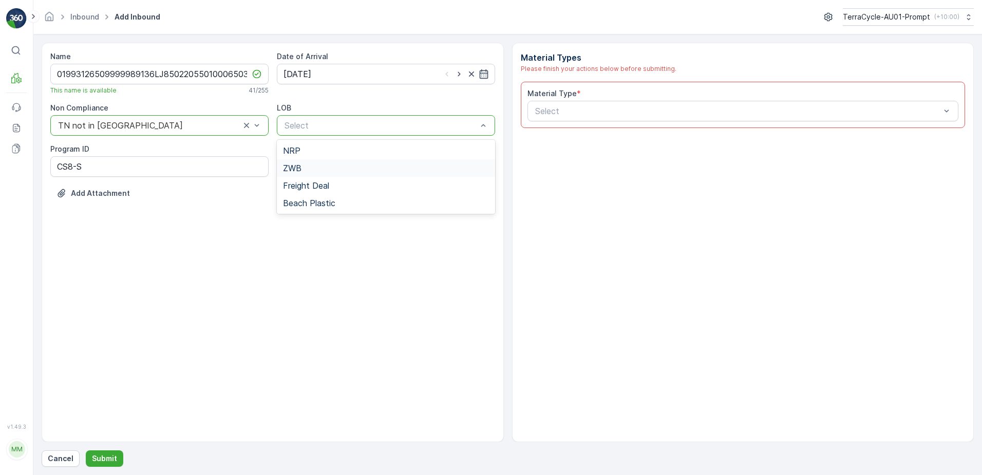
drag, startPoint x: 302, startPoint y: 165, endPoint x: 440, endPoint y: 130, distance: 142.4
click at [308, 163] on div "ZWB" at bounding box center [386, 167] width 206 height 9
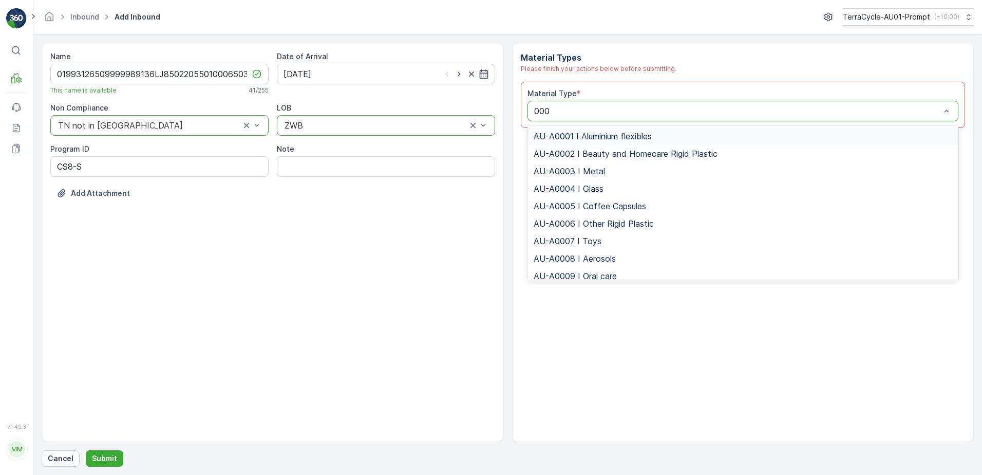
type input "0003"
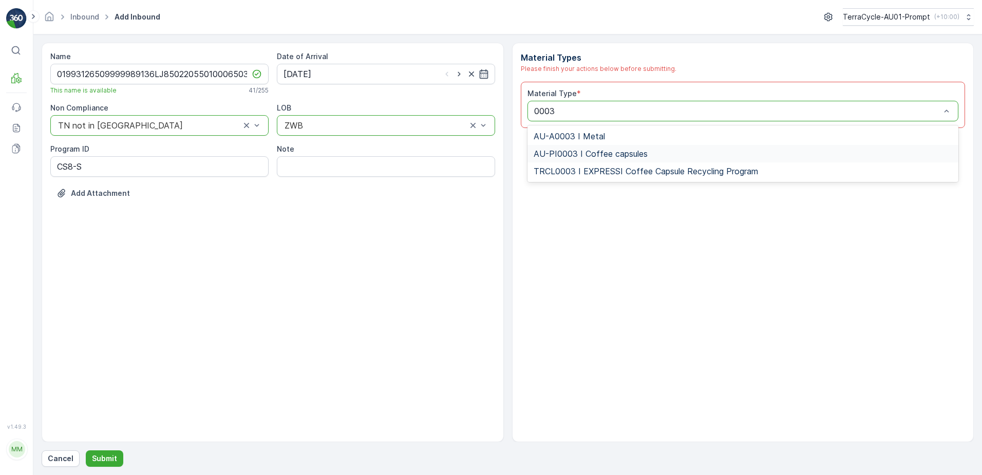
drag, startPoint x: 605, startPoint y: 158, endPoint x: 626, endPoint y: 153, distance: 22.2
click at [615, 154] on span "AU-PI0003 I Coffee capsules" at bounding box center [591, 153] width 114 height 9
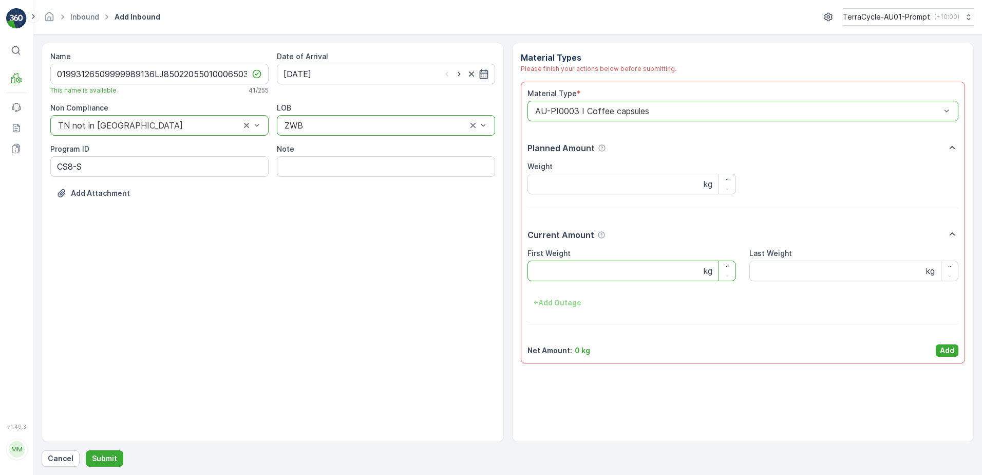
click at [637, 266] on Weight "First Weight" at bounding box center [632, 270] width 209 height 21
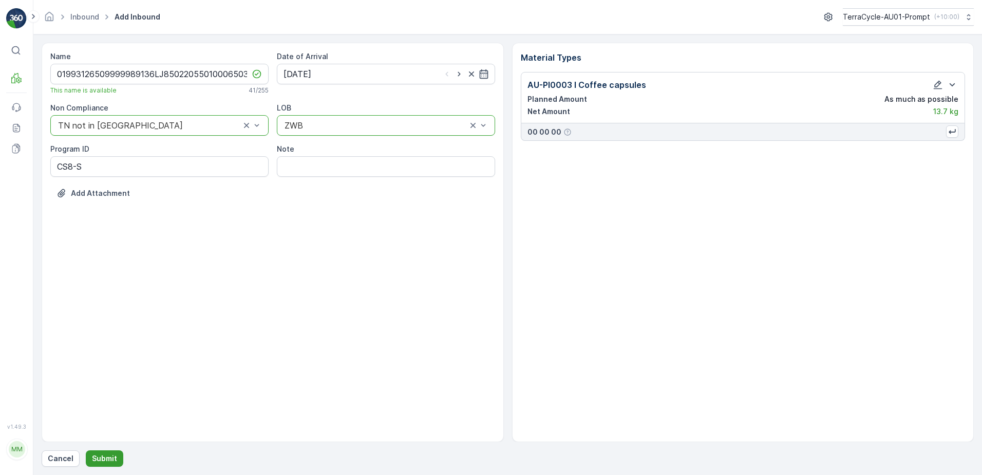
click at [117, 455] on button "Submit" at bounding box center [105, 458] width 38 height 16
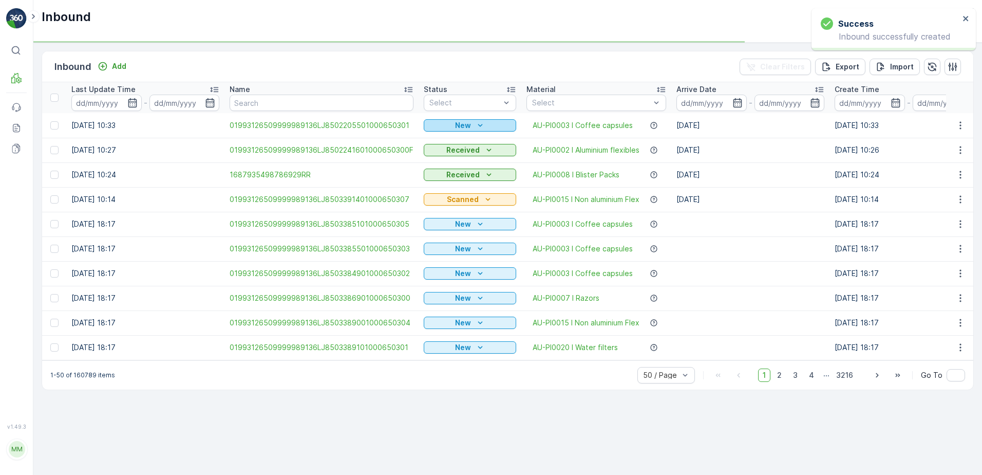
click at [475, 125] on icon "New" at bounding box center [480, 125] width 10 height 10
click at [441, 152] on span "Scanned" at bounding box center [442, 155] width 30 height 10
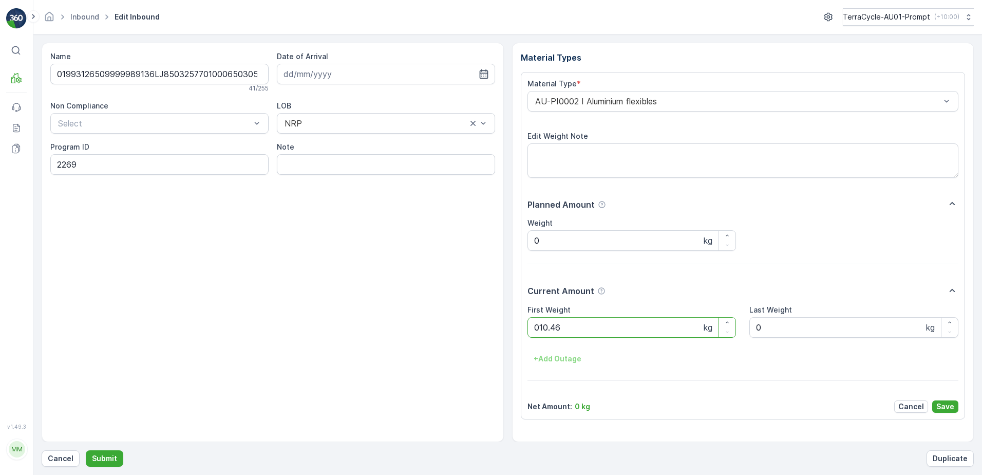
click at [86, 450] on button "Submit" at bounding box center [105, 458] width 38 height 16
drag, startPoint x: 53, startPoint y: 458, endPoint x: 201, endPoint y: 259, distance: 247.5
click at [62, 449] on div "Name 1687935498786929 16 / 255 Date of Arrival [DATE] Non Compliance Select LOB…" at bounding box center [508, 255] width 932 height 424
click at [58, 458] on p "Cancel" at bounding box center [61, 458] width 26 height 10
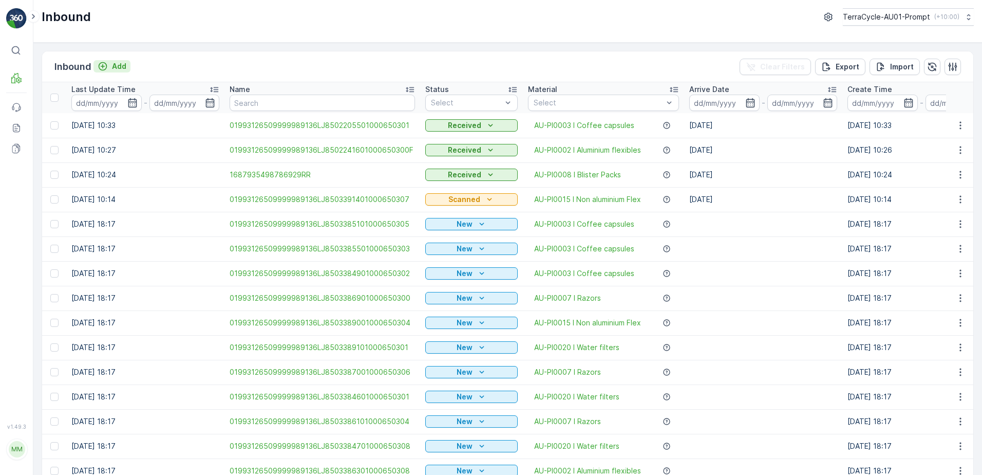
click at [120, 69] on p "Add" at bounding box center [119, 66] width 14 height 10
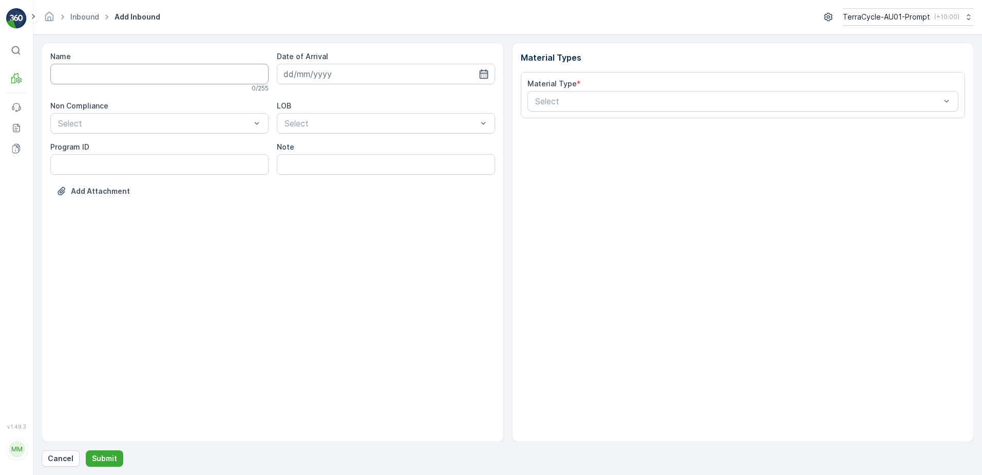
click at [106, 76] on input "Name" at bounding box center [159, 74] width 218 height 21
click at [86, 450] on button "Submit" at bounding box center [105, 458] width 38 height 16
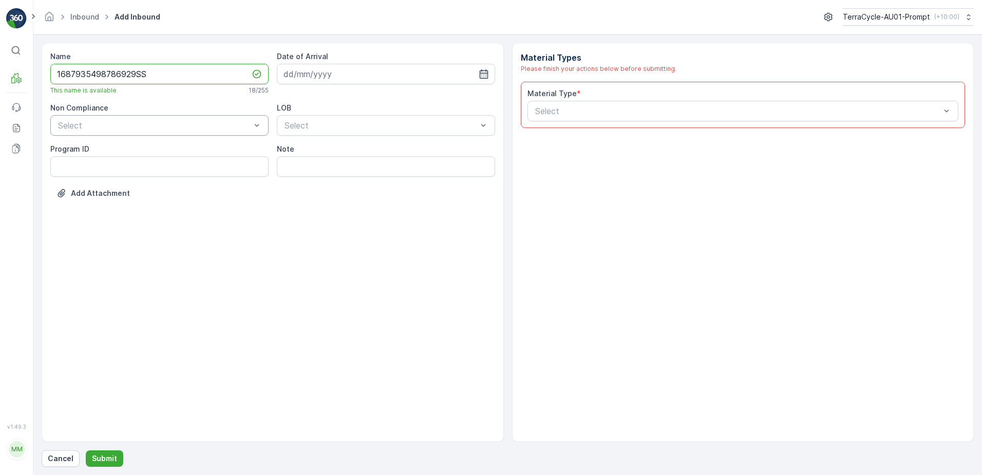
type input "1687935498786929SS"
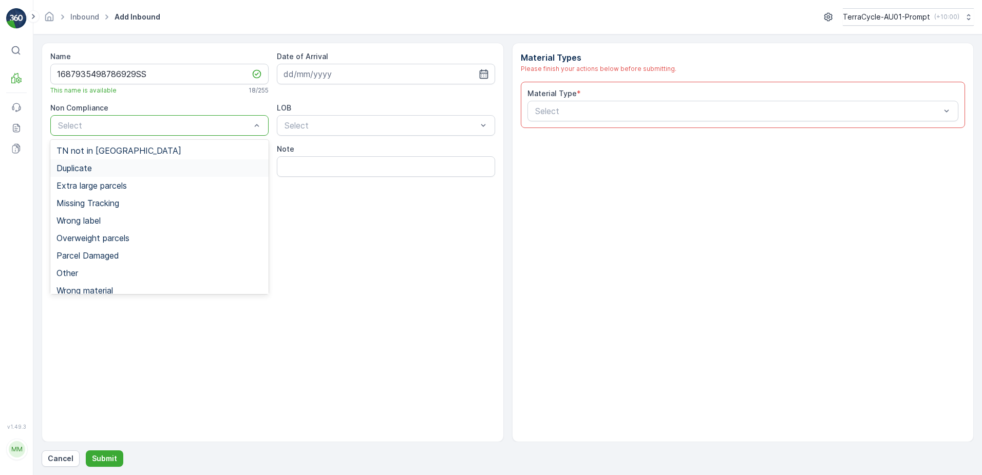
click at [114, 162] on div "Duplicate" at bounding box center [159, 167] width 218 height 17
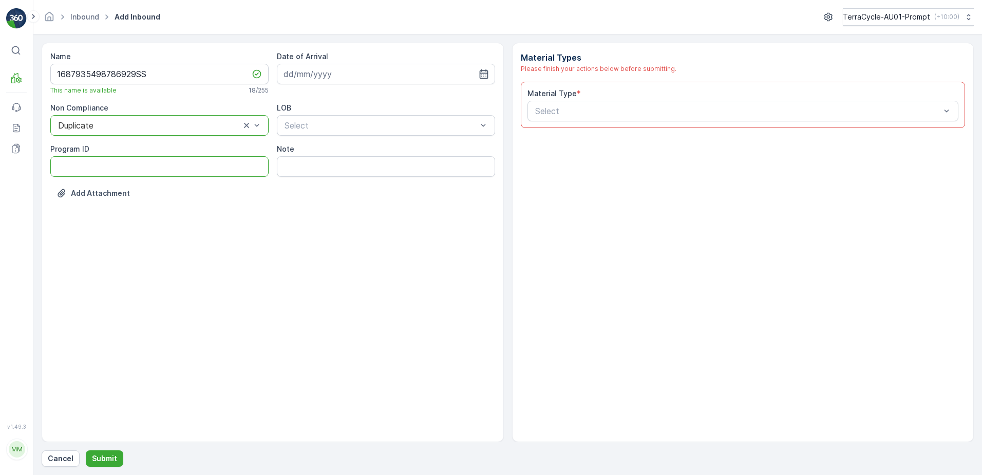
click at [83, 170] on ID "Program ID" at bounding box center [159, 166] width 218 height 21
type ID "1356"
drag, startPoint x: 325, startPoint y: 76, endPoint x: 358, endPoint y: 85, distance: 33.5
click at [326, 76] on input at bounding box center [386, 74] width 218 height 21
click at [308, 161] on div "8" at bounding box center [313, 160] width 16 height 16
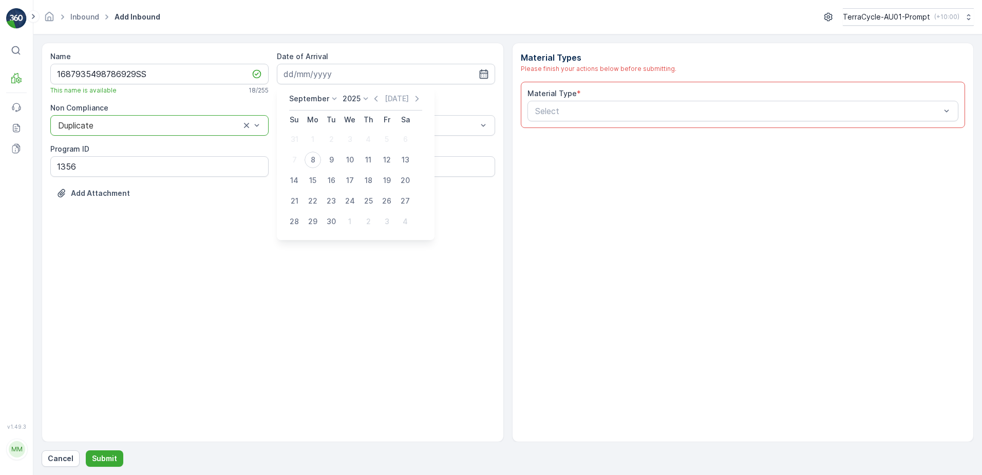
type input "[DATE]"
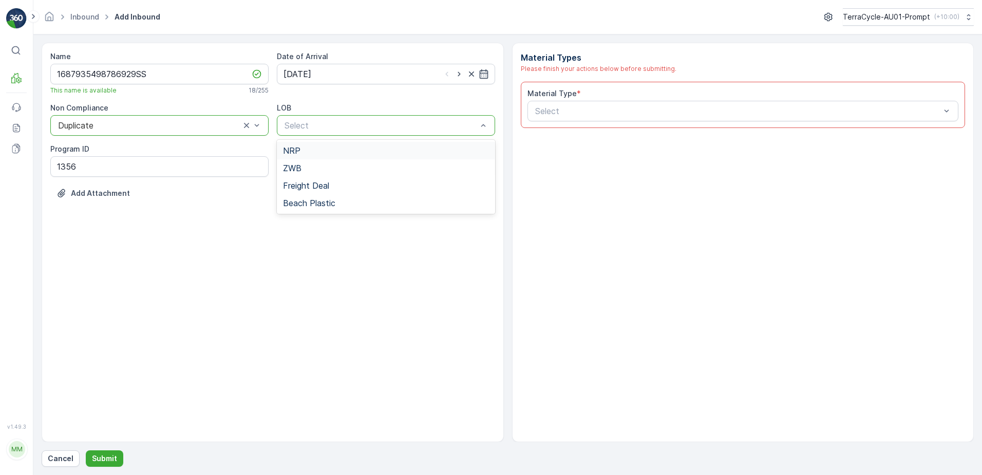
drag, startPoint x: 312, startPoint y: 152, endPoint x: 331, endPoint y: 152, distance: 18.5
click at [313, 153] on div "NRP" at bounding box center [386, 150] width 206 height 9
click at [570, 103] on div "Select" at bounding box center [744, 111] width 432 height 21
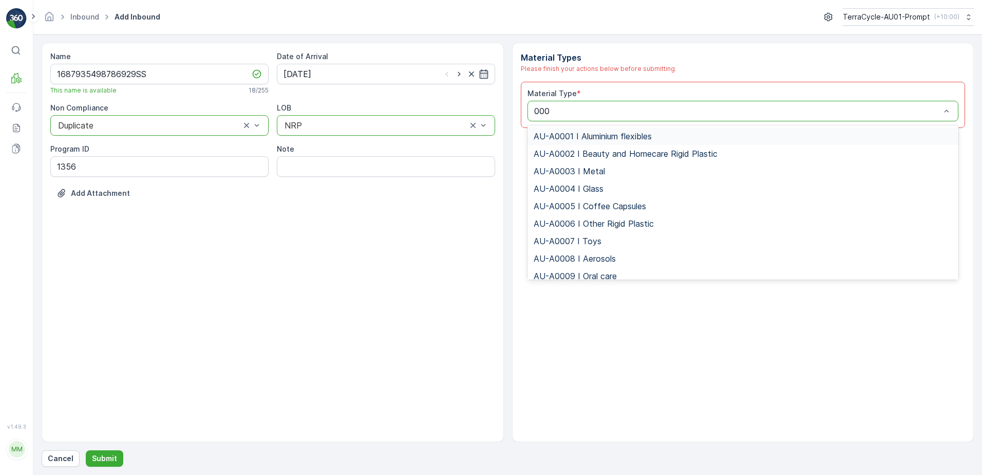
type input "0008"
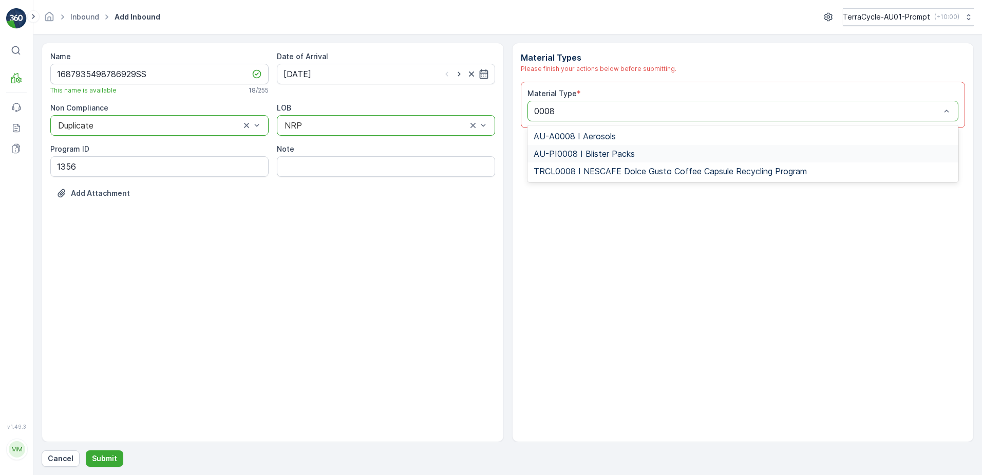
drag, startPoint x: 566, startPoint y: 153, endPoint x: 580, endPoint y: 150, distance: 14.6
click at [574, 151] on span "AU-PI0008 I Blister Packs" at bounding box center [584, 153] width 101 height 9
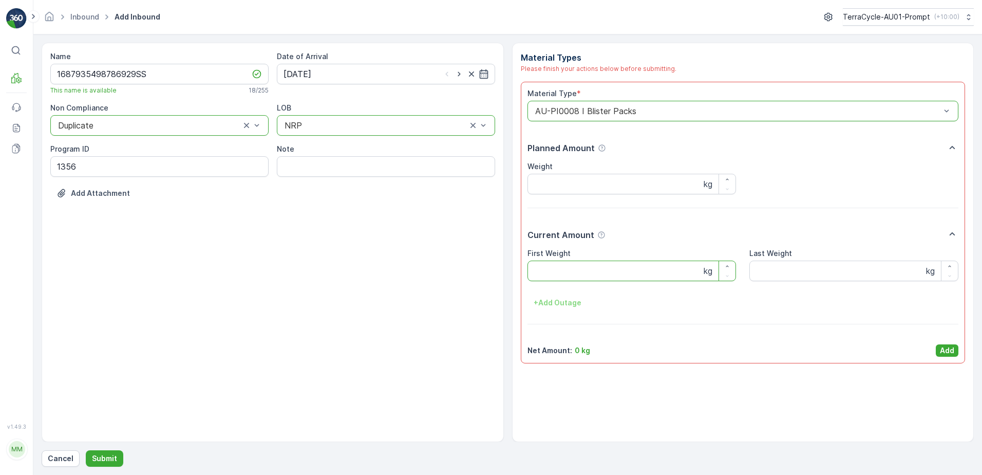
click at [533, 274] on Weight "First Weight" at bounding box center [632, 270] width 209 height 21
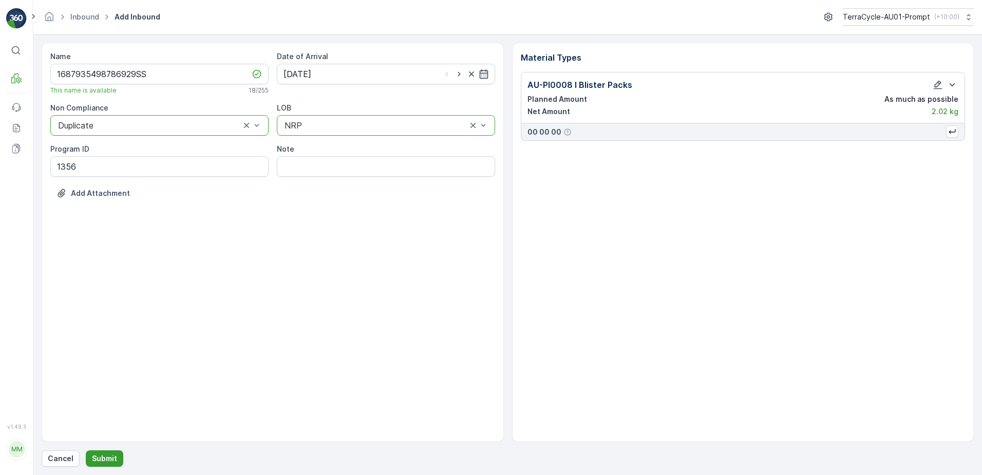
click at [104, 460] on p "Submit" at bounding box center [104, 458] width 25 height 10
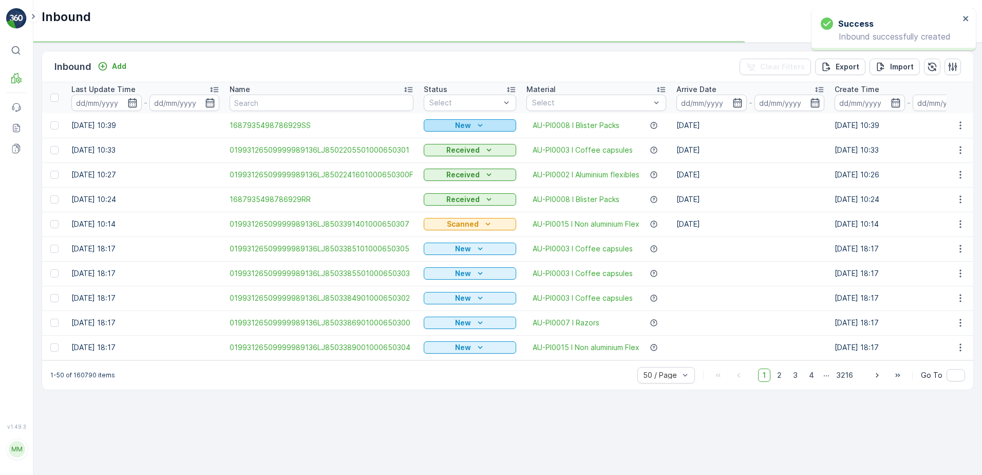
click at [475, 123] on icon "New" at bounding box center [480, 125] width 10 height 10
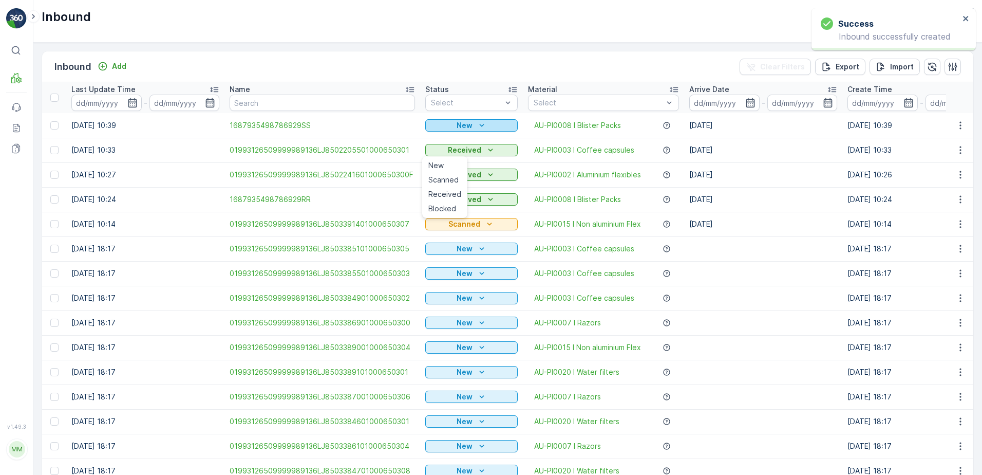
click at [483, 124] on icon "New" at bounding box center [482, 125] width 10 height 10
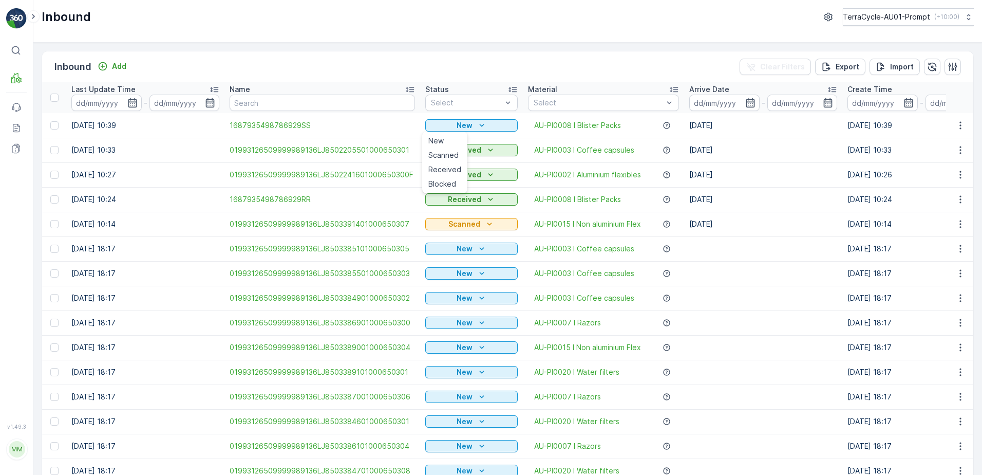
drag, startPoint x: 447, startPoint y: 157, endPoint x: 626, endPoint y: 156, distance: 179.3
click at [448, 157] on span "Scanned" at bounding box center [443, 155] width 30 height 10
click at [957, 126] on icon "button" at bounding box center [960, 125] width 10 height 10
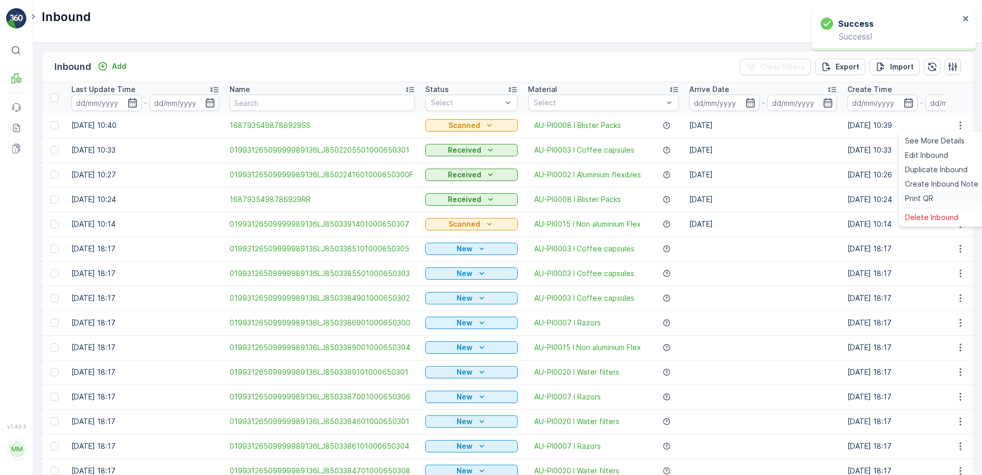
click at [920, 200] on span "Print QR" at bounding box center [919, 198] width 28 height 10
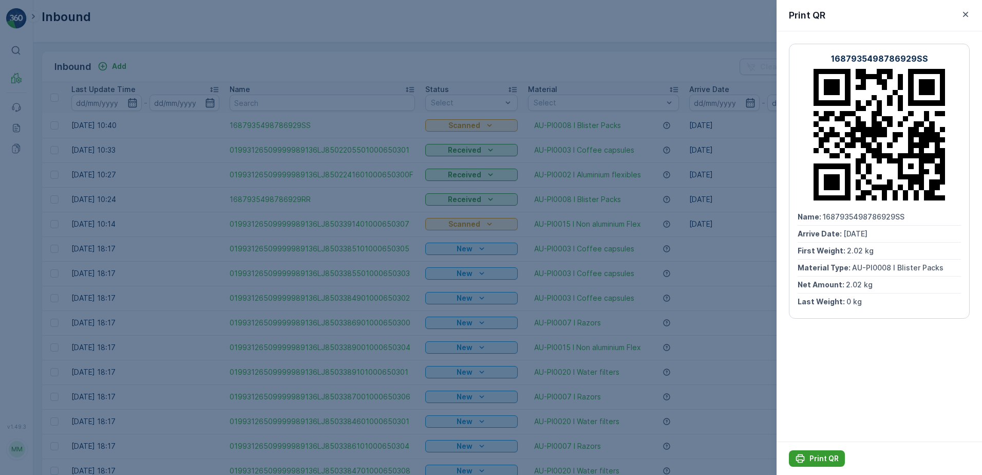
click at [814, 460] on p "Print QR" at bounding box center [824, 458] width 29 height 10
click at [969, 13] on icon "button" at bounding box center [966, 14] width 10 height 10
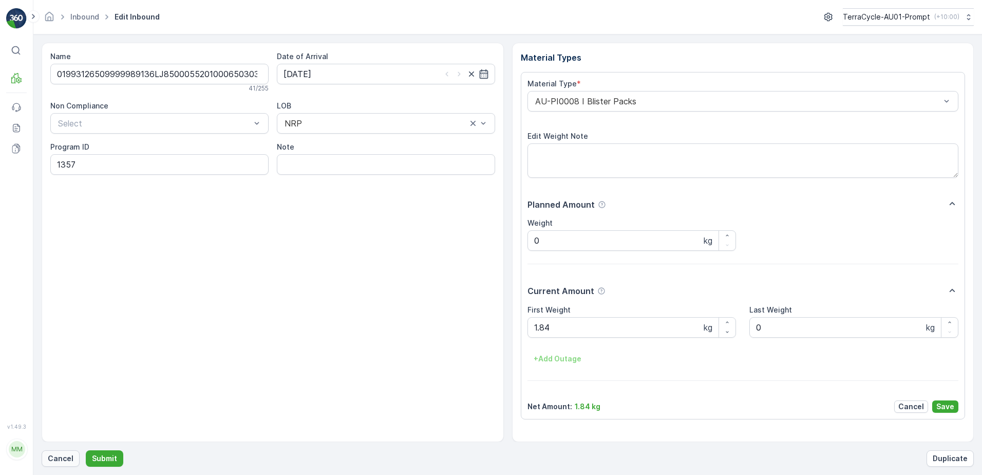
click at [64, 457] on p "Cancel" at bounding box center [61, 458] width 26 height 10
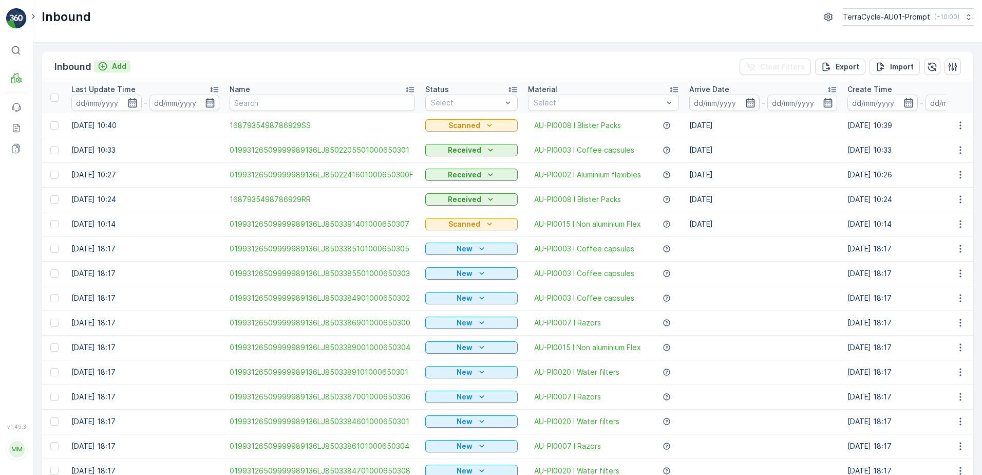
click at [118, 69] on p "Add" at bounding box center [119, 66] width 14 height 10
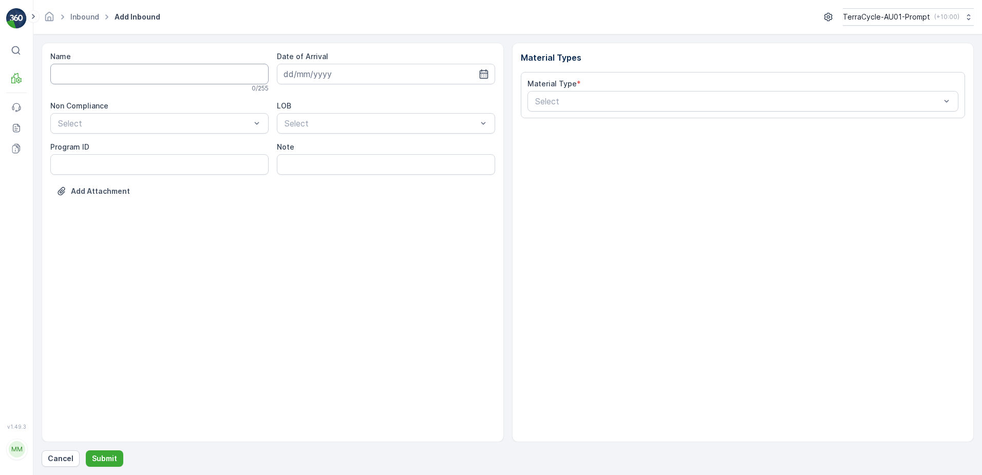
click at [135, 75] on input "Name" at bounding box center [159, 74] width 218 height 21
click at [86, 450] on button "Submit" at bounding box center [105, 458] width 38 height 16
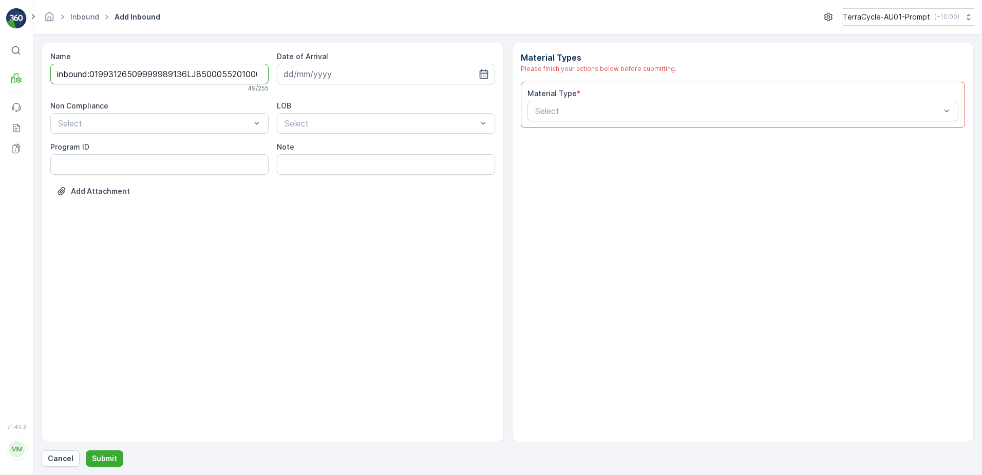
scroll to position [0, 36]
click at [60, 76] on input "inbound:01993126509999989136LJ8500055201000650303" at bounding box center [159, 74] width 218 height 21
click at [70, 73] on input "inbound:01993126509999989136LJ8500055201000650303" at bounding box center [159, 74] width 218 height 21
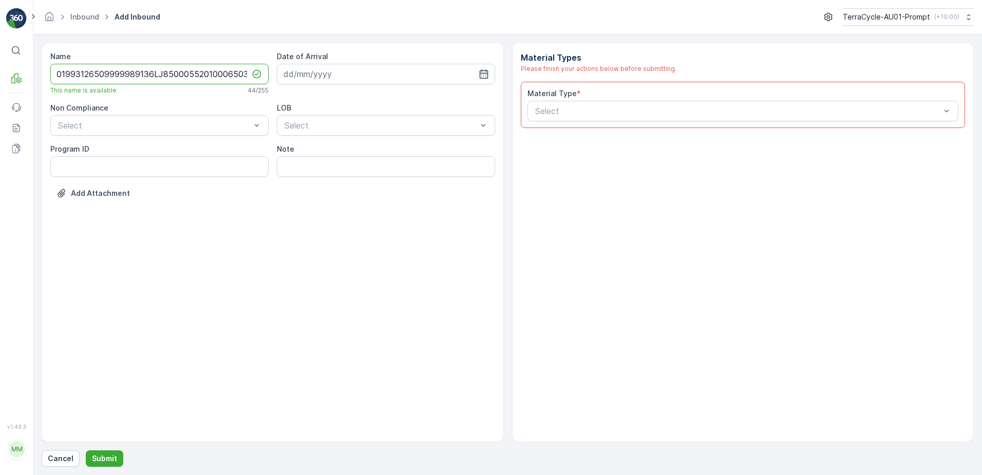
click at [232, 74] on input "inb01993126509999989136LJ8500055201000650303" at bounding box center [159, 74] width 218 height 21
type input "i"
click at [86, 450] on button "Submit" at bounding box center [105, 458] width 38 height 16
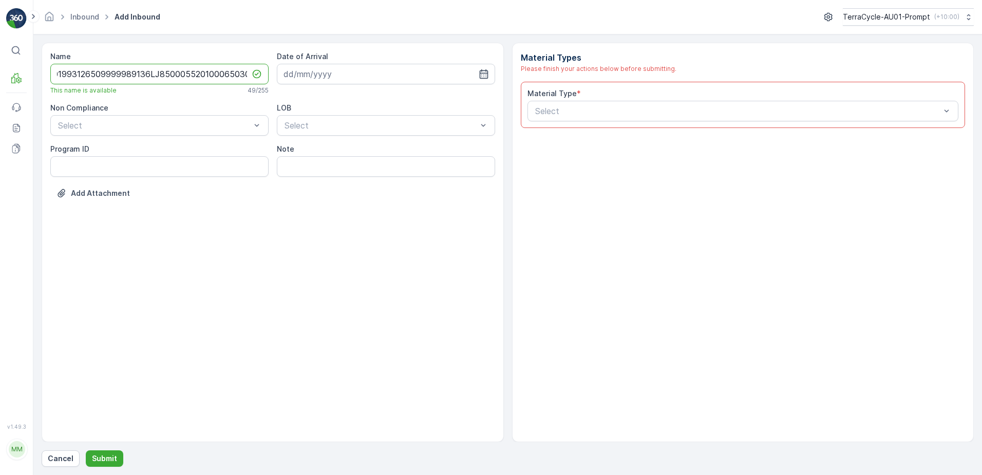
click at [68, 74] on input "inbound:01993126509999989136LJ8500055201000650303" at bounding box center [159, 74] width 218 height 21
click at [56, 73] on input "inbound:01993126509999989136LJ8500055201000650303" at bounding box center [159, 74] width 218 height 21
click at [69, 75] on input "inbound:01993126509999989136LJ8500055201000650303" at bounding box center [159, 74] width 218 height 21
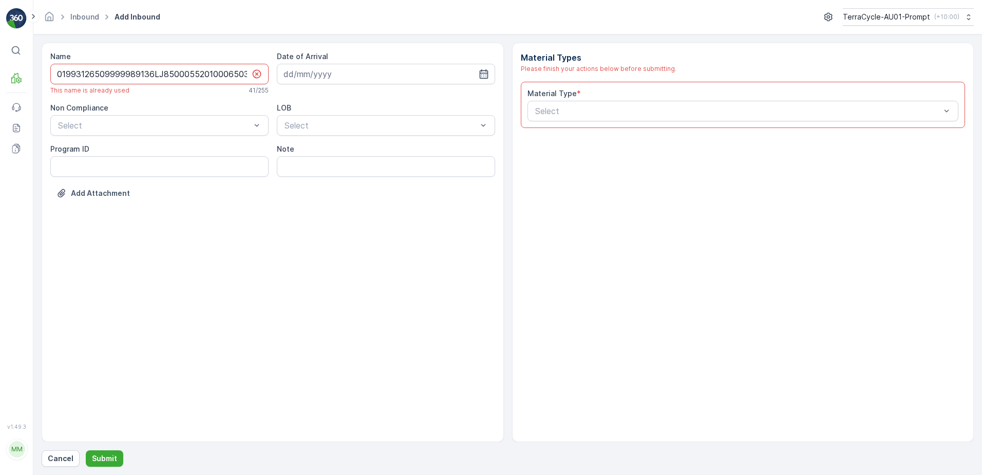
click at [253, 74] on icon at bounding box center [256, 74] width 9 height 9
click at [248, 72] on input "01993126509999989136LJ8500055201000650303" at bounding box center [159, 74] width 218 height 21
type input "01993126509999989136LJ8500055201000650303DDDD"
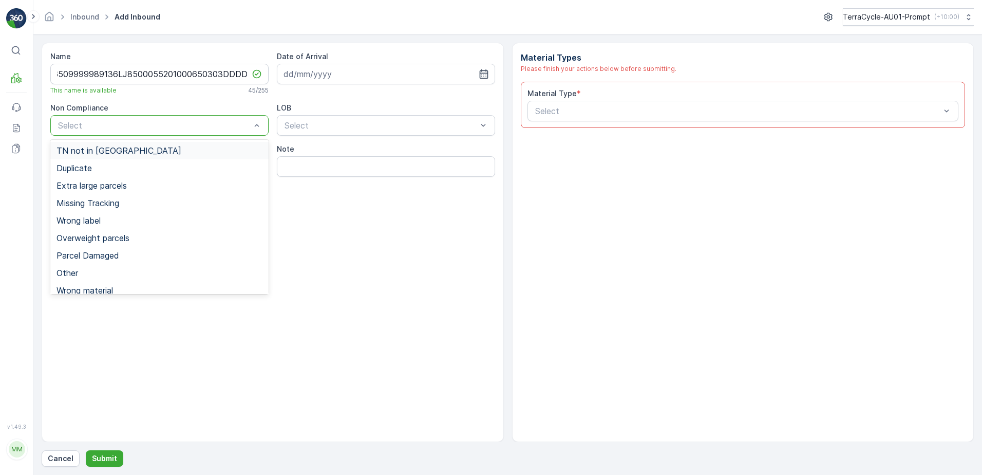
scroll to position [0, 0]
click at [76, 165] on span "Duplicate" at bounding box center [74, 167] width 35 height 9
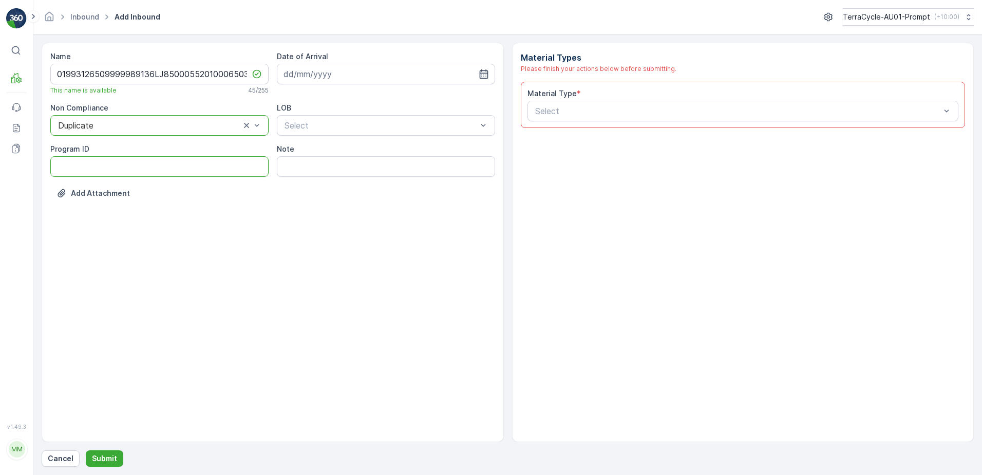
click at [73, 160] on ID "Program ID" at bounding box center [159, 166] width 218 height 21
type ID "1357"
drag, startPoint x: 336, startPoint y: 67, endPoint x: 352, endPoint y: 71, distance: 16.4
click at [338, 66] on input at bounding box center [386, 74] width 218 height 21
drag, startPoint x: 309, startPoint y: 161, endPoint x: 332, endPoint y: 131, distance: 37.8
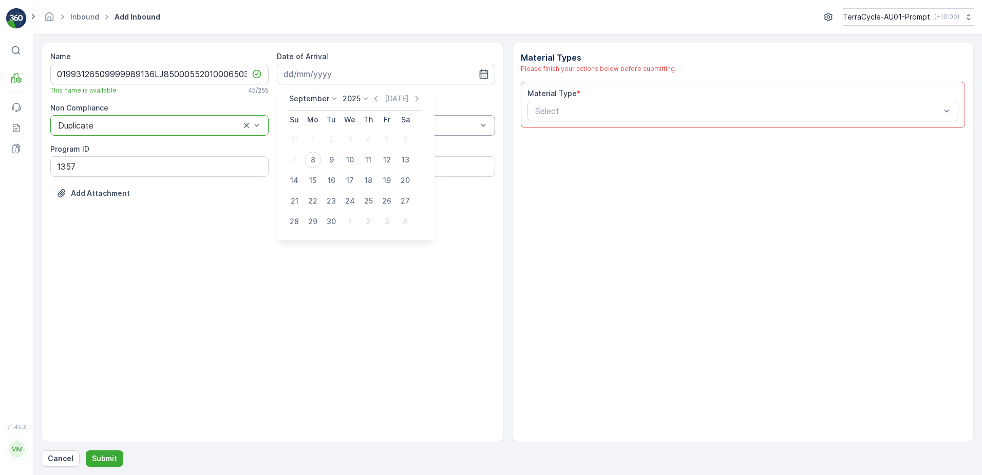
click at [312, 158] on div "8" at bounding box center [313, 160] width 16 height 16
type input "[DATE]"
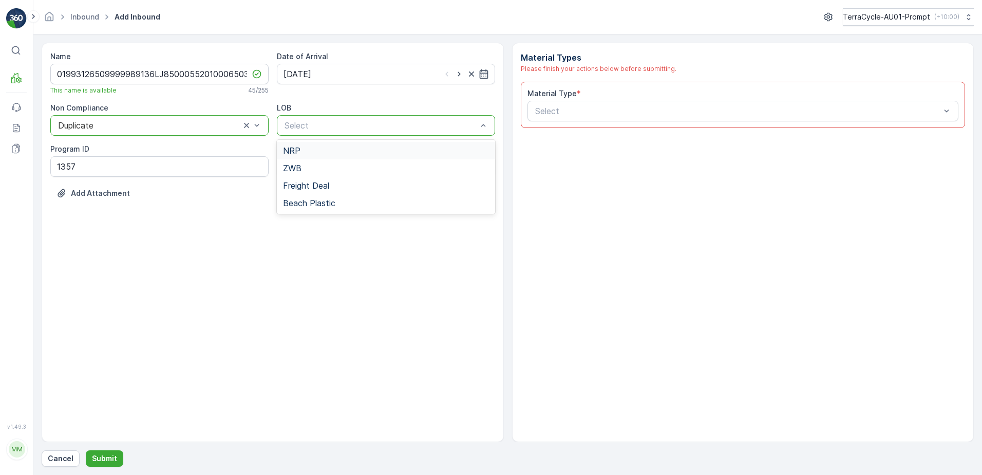
click at [318, 151] on div "NRP" at bounding box center [386, 150] width 206 height 9
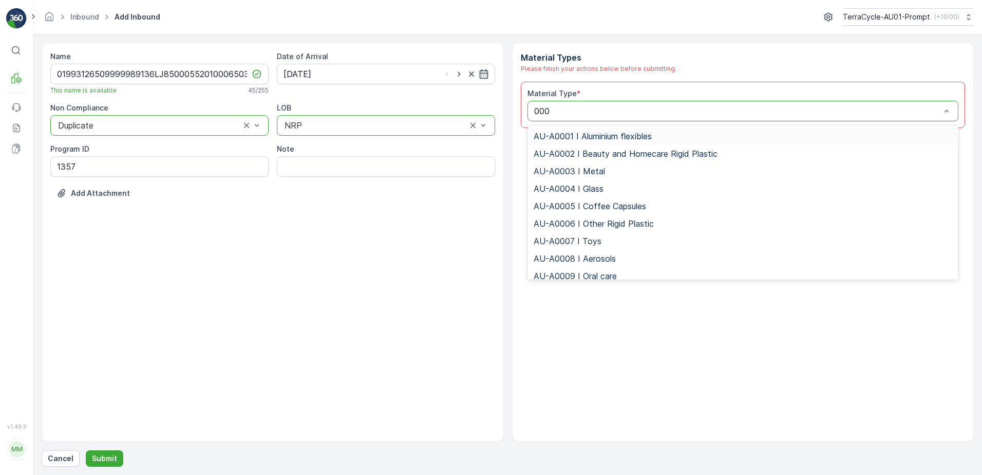
type input "0008"
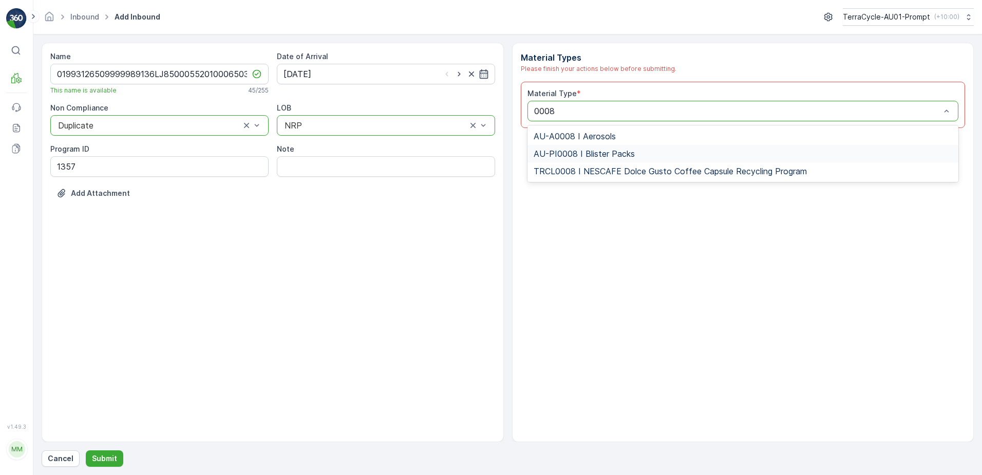
click at [638, 152] on div "AU-PI0008 I Blister Packs" at bounding box center [743, 153] width 419 height 9
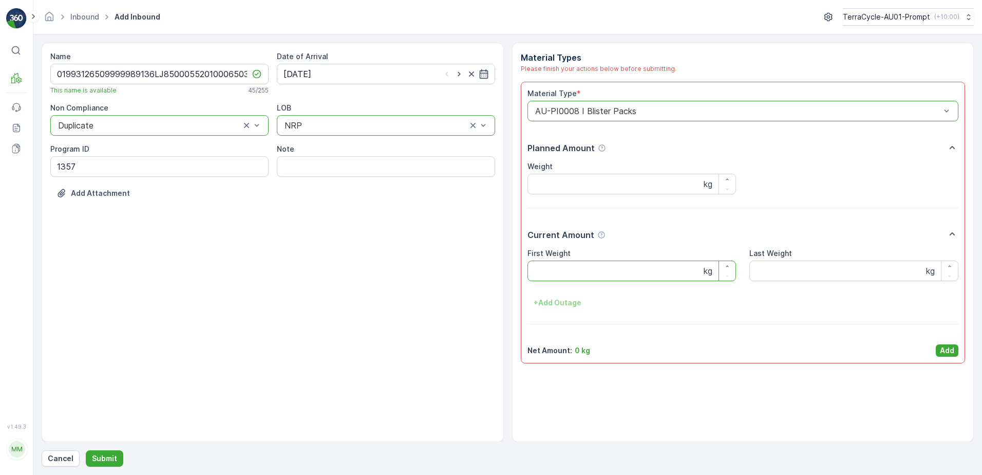
click at [596, 272] on Weight "First Weight" at bounding box center [632, 270] width 209 height 21
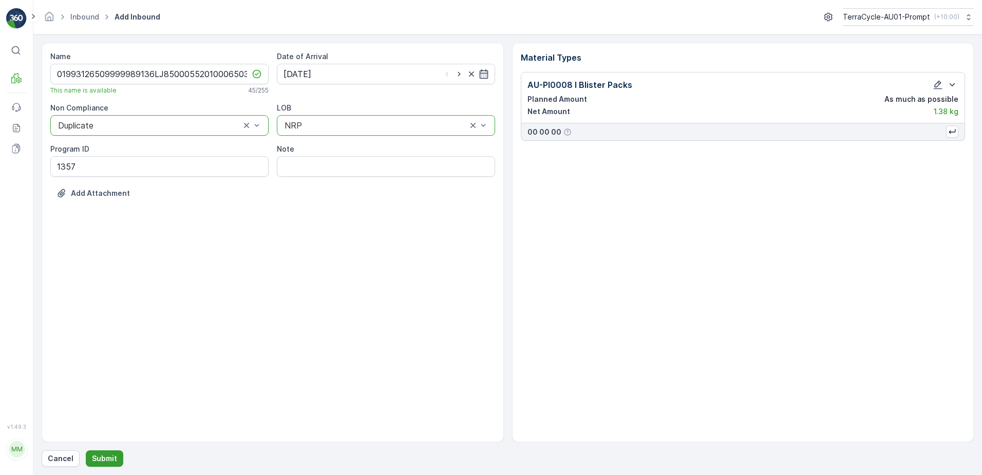
click at [105, 458] on p "Submit" at bounding box center [104, 458] width 25 height 10
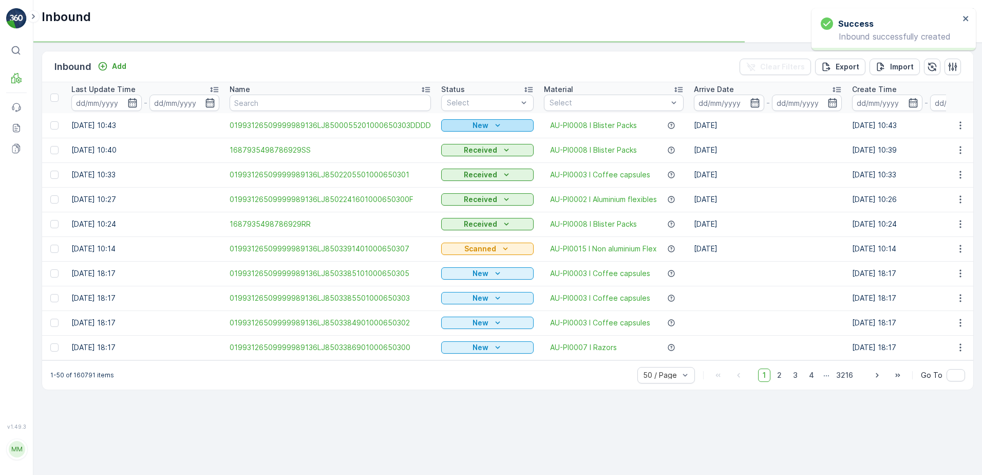
click at [477, 126] on p "New" at bounding box center [481, 125] width 16 height 10
click at [456, 151] on span "Scanned" at bounding box center [459, 155] width 30 height 10
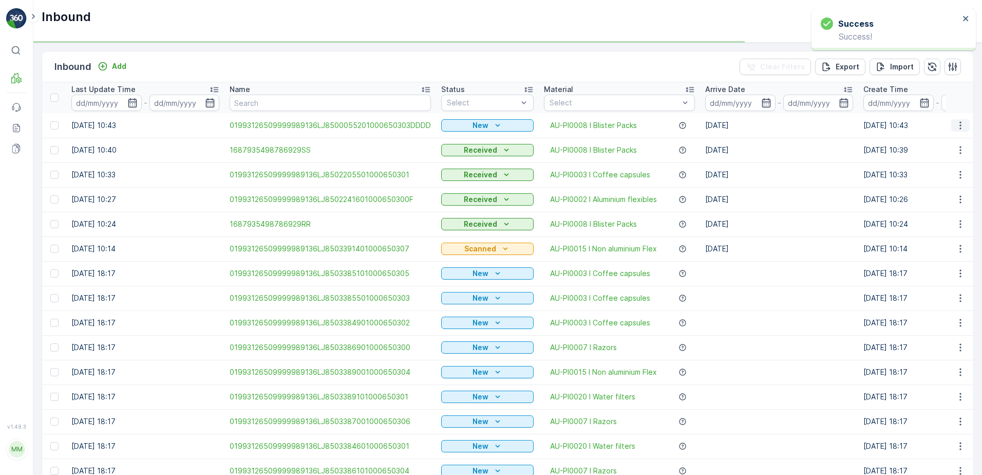
click at [955, 121] on icon "button" at bounding box center [960, 125] width 10 height 10
click at [958, 129] on icon "button" at bounding box center [960, 125] width 10 height 10
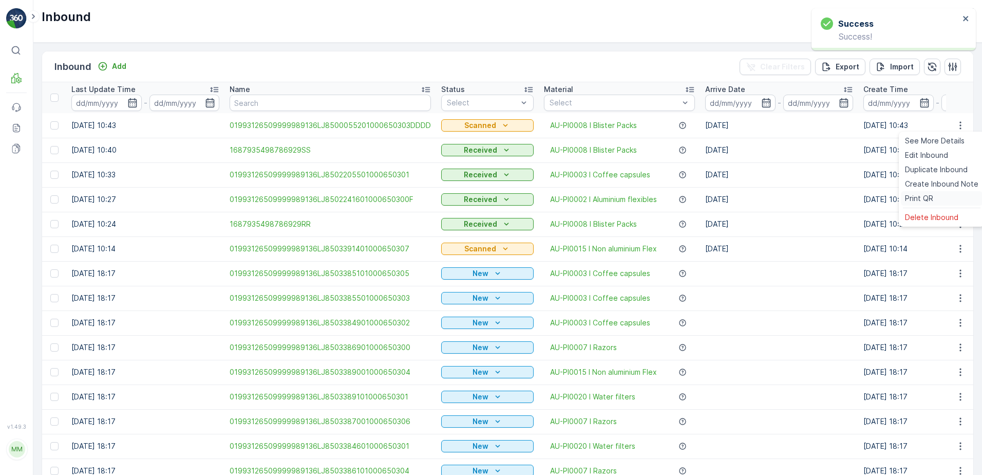
click at [920, 195] on span "Print QR" at bounding box center [919, 198] width 28 height 10
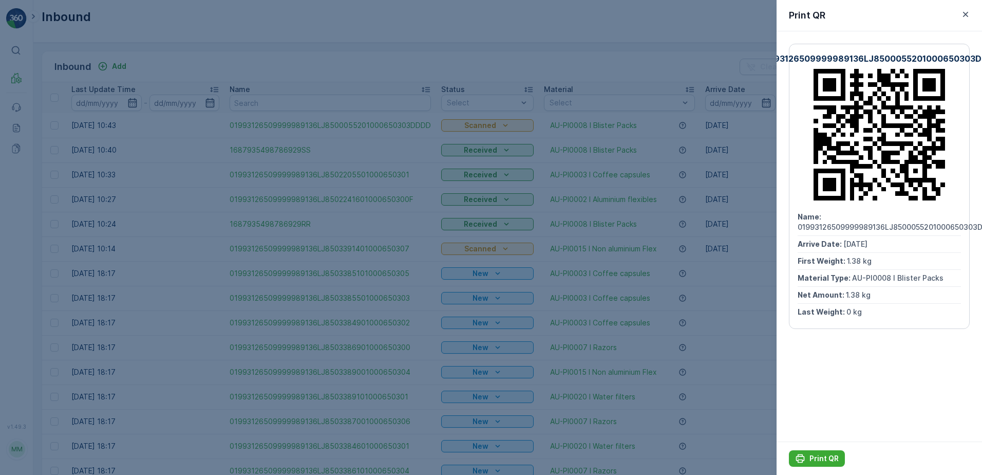
drag, startPoint x: 836, startPoint y: 451, endPoint x: 771, endPoint y: 431, distance: 68.2
click at [835, 449] on div "Print QR" at bounding box center [879, 457] width 205 height 33
click at [807, 461] on div "Print QR" at bounding box center [817, 458] width 44 height 10
click at [970, 15] on icon "button" at bounding box center [966, 14] width 10 height 10
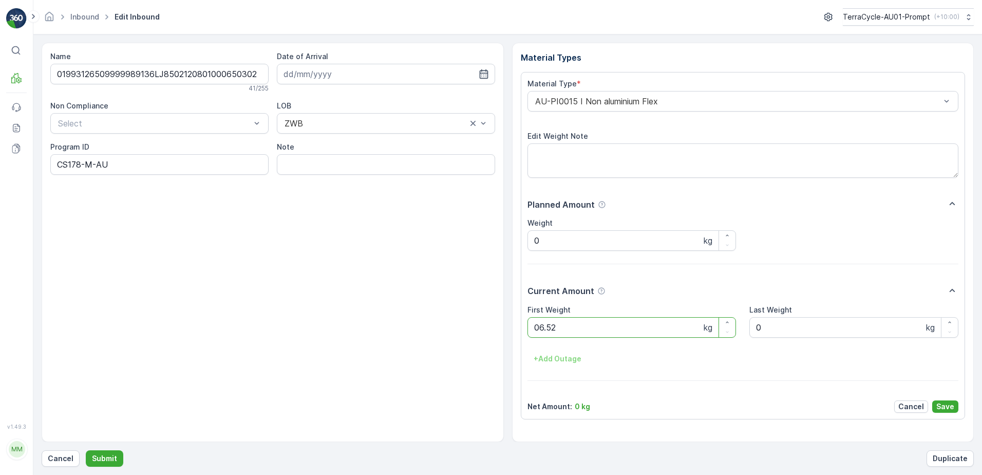
click at [86, 450] on button "Submit" at bounding box center [105, 458] width 38 height 16
